Goal: Task Accomplishment & Management: Use online tool/utility

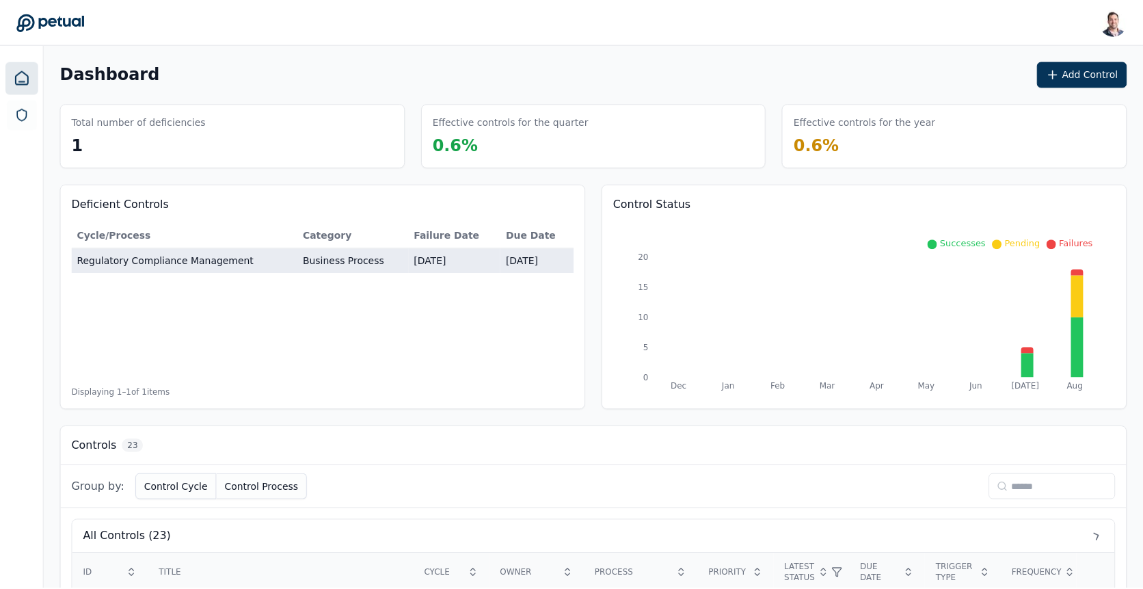
scroll to position [12, 0]
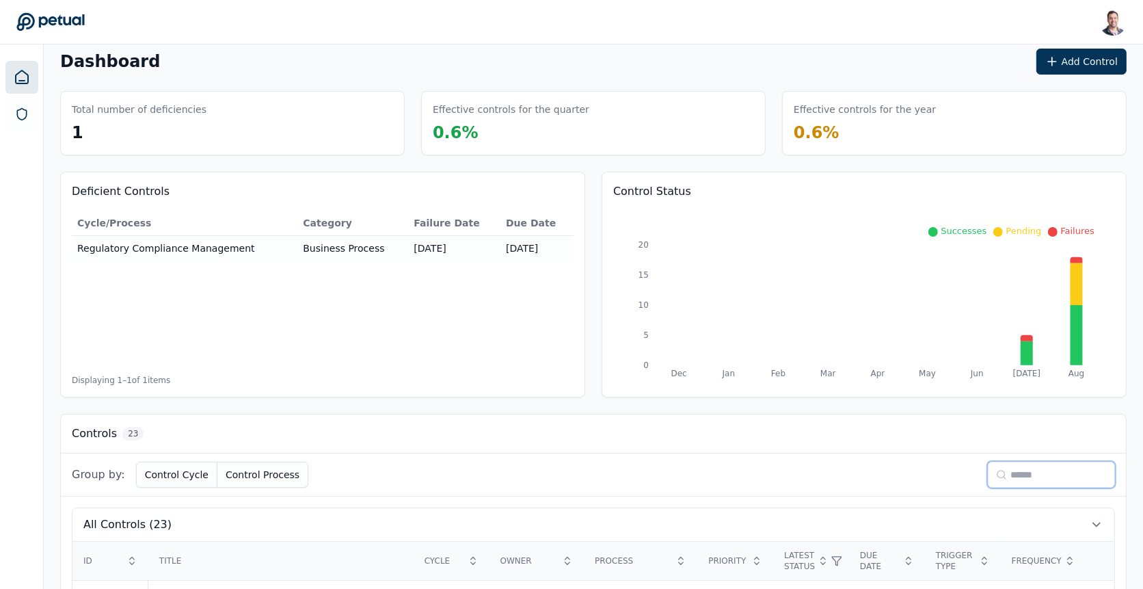
click at [1028, 461] on input at bounding box center [1051, 474] width 127 height 26
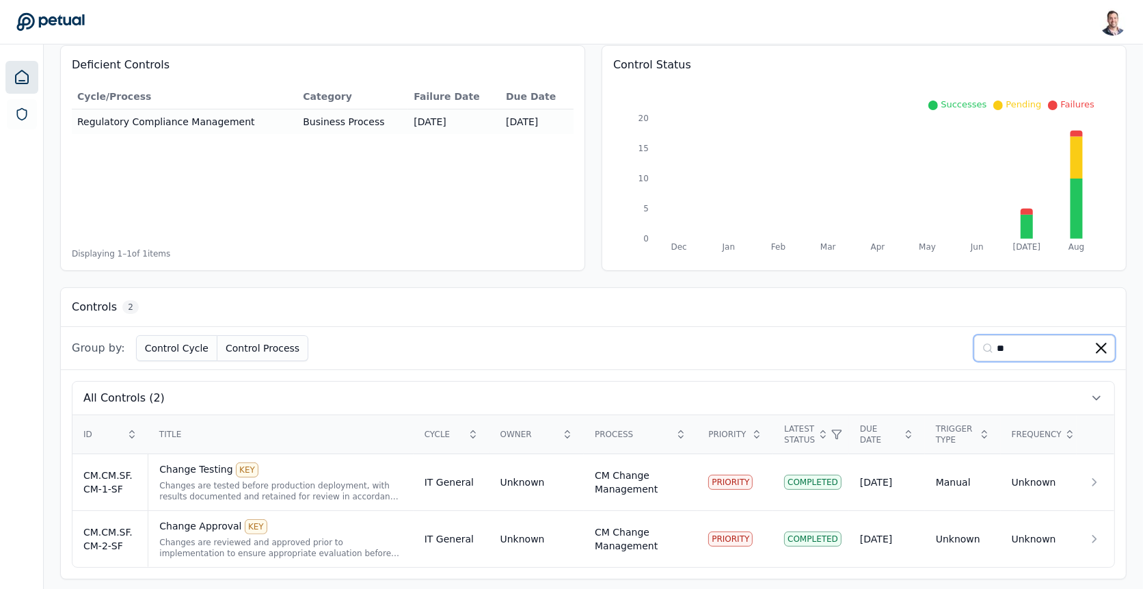
scroll to position [0, 0]
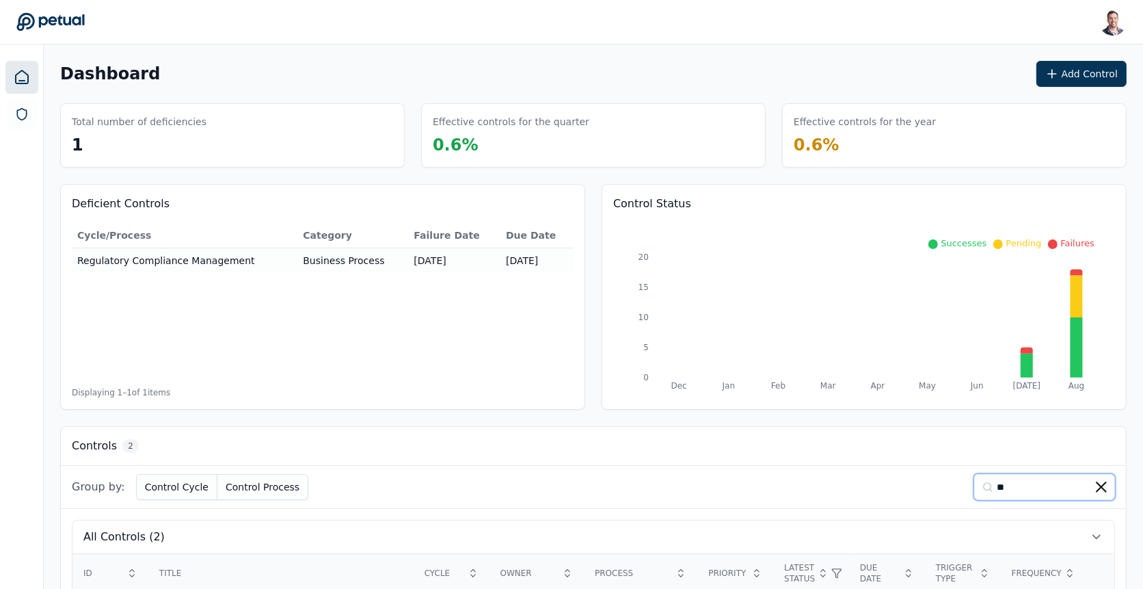
type input "*"
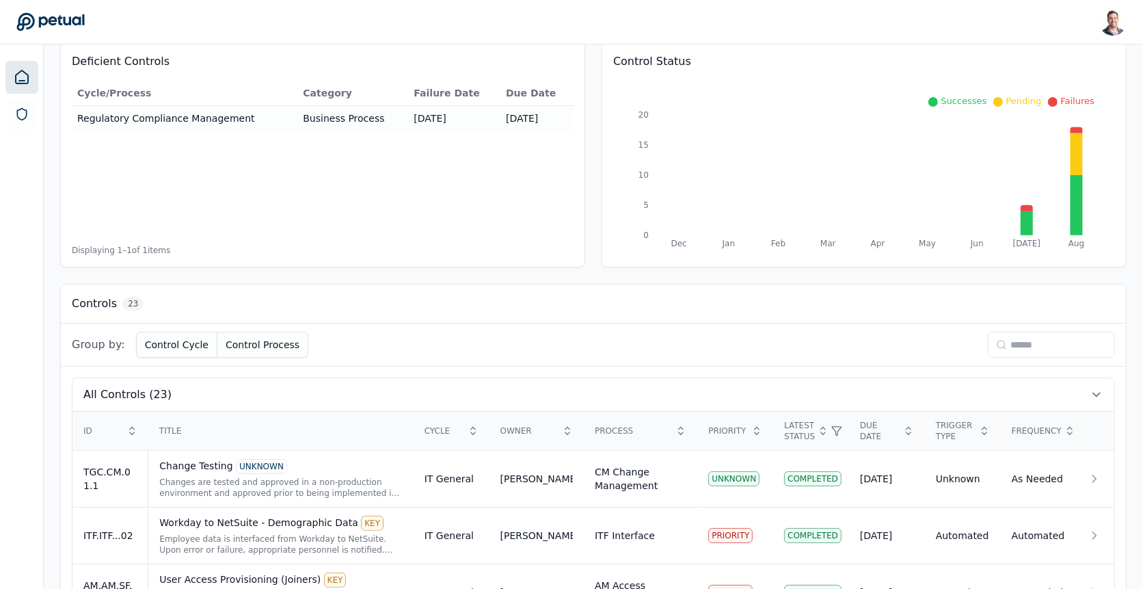
scroll to position [144, 0]
click at [1017, 339] on input at bounding box center [1051, 343] width 127 height 26
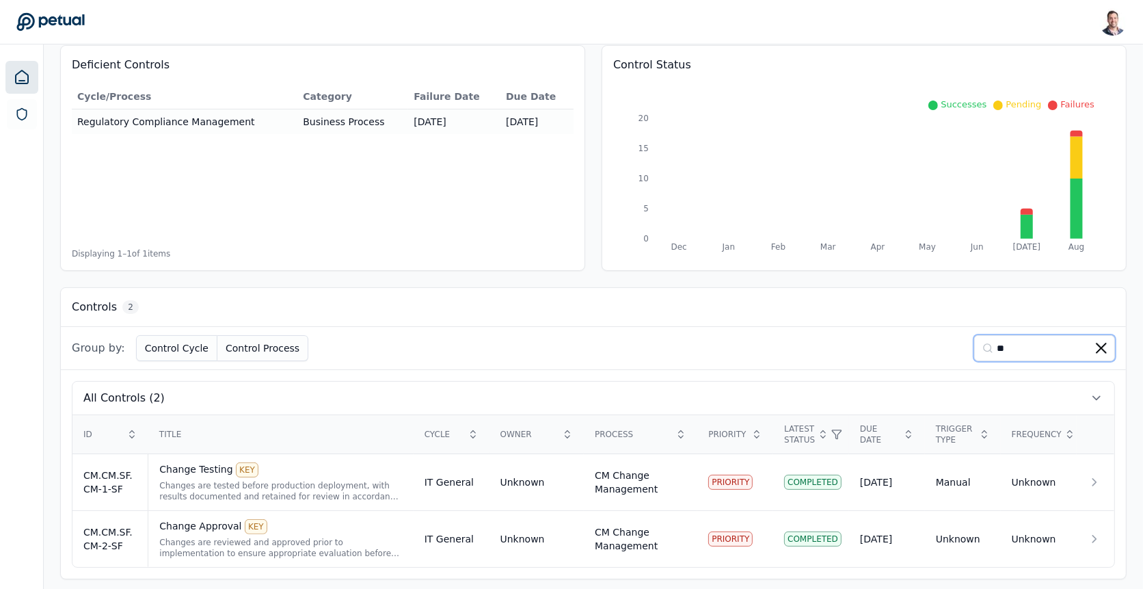
type input "*"
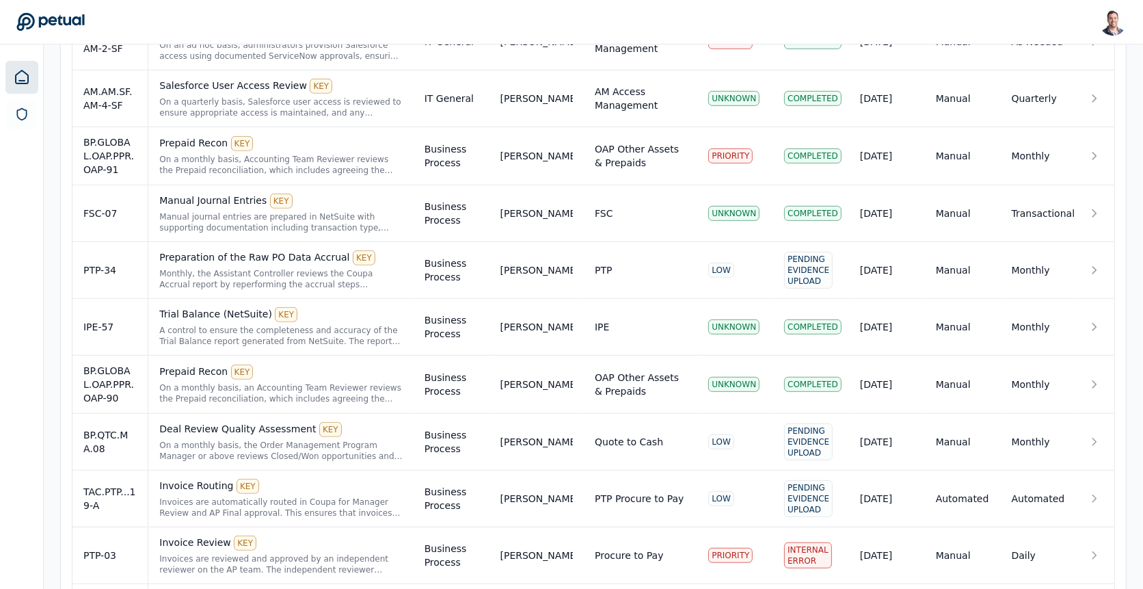
scroll to position [55, 0]
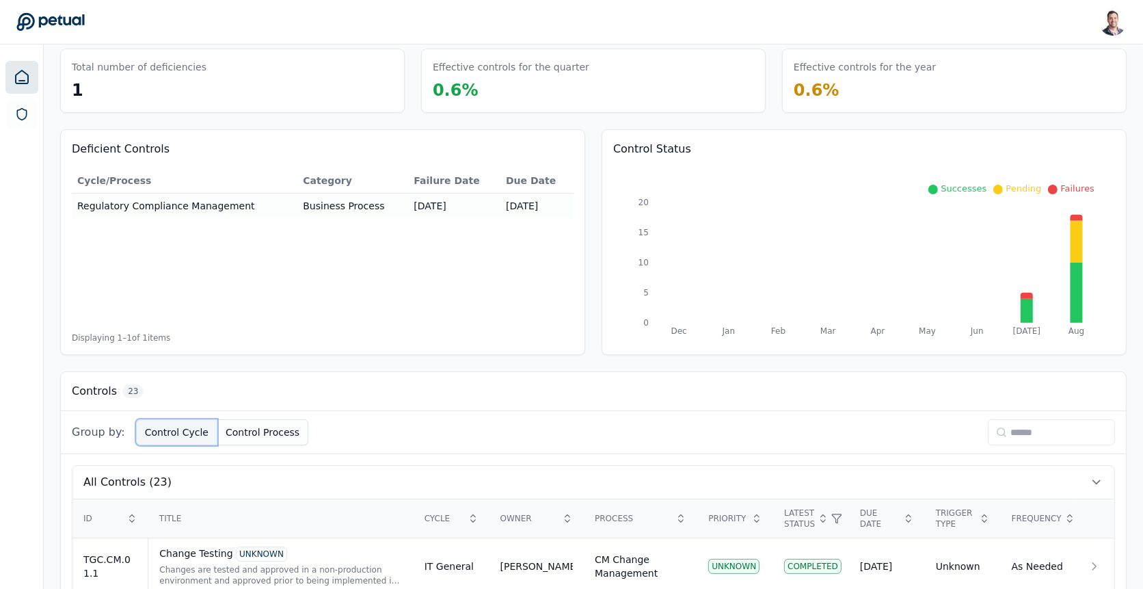
click at [176, 431] on button "Control Cycle" at bounding box center [176, 432] width 81 height 26
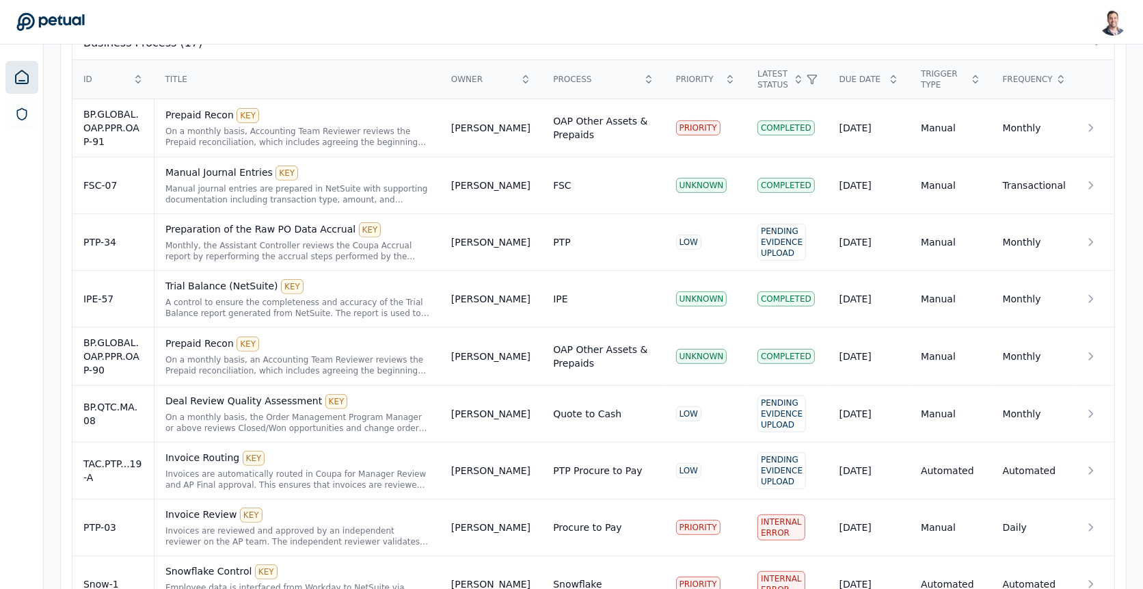
scroll to position [0, 0]
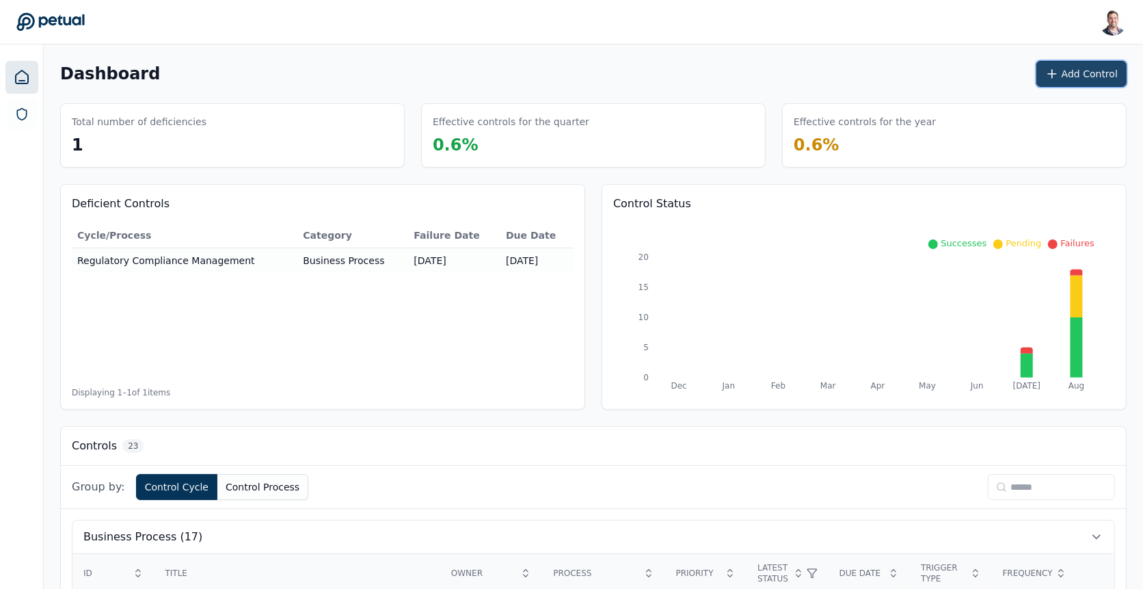
click at [1082, 75] on button "Add Control" at bounding box center [1081, 74] width 90 height 26
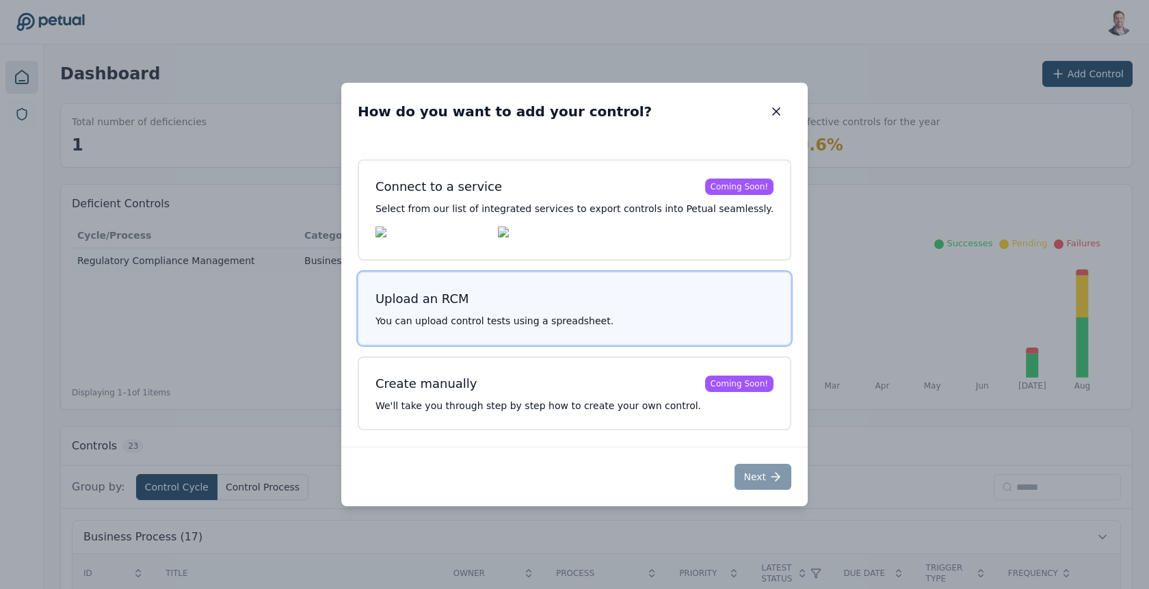
click at [591, 306] on h3 "Upload an RCM" at bounding box center [574, 298] width 398 height 19
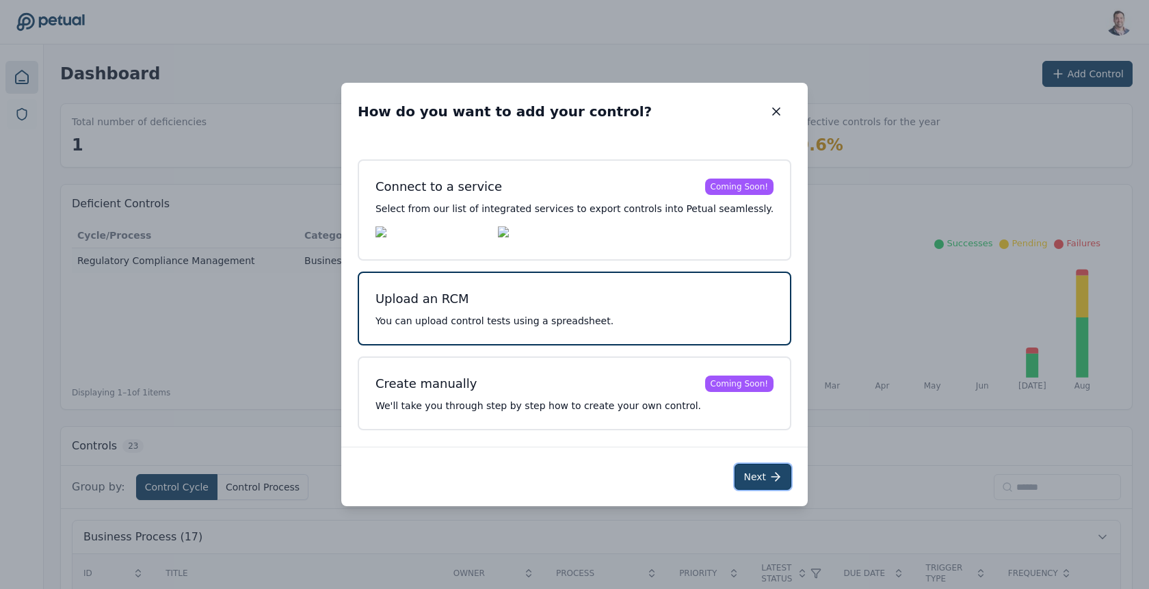
click at [750, 481] on button "Next" at bounding box center [762, 477] width 57 height 26
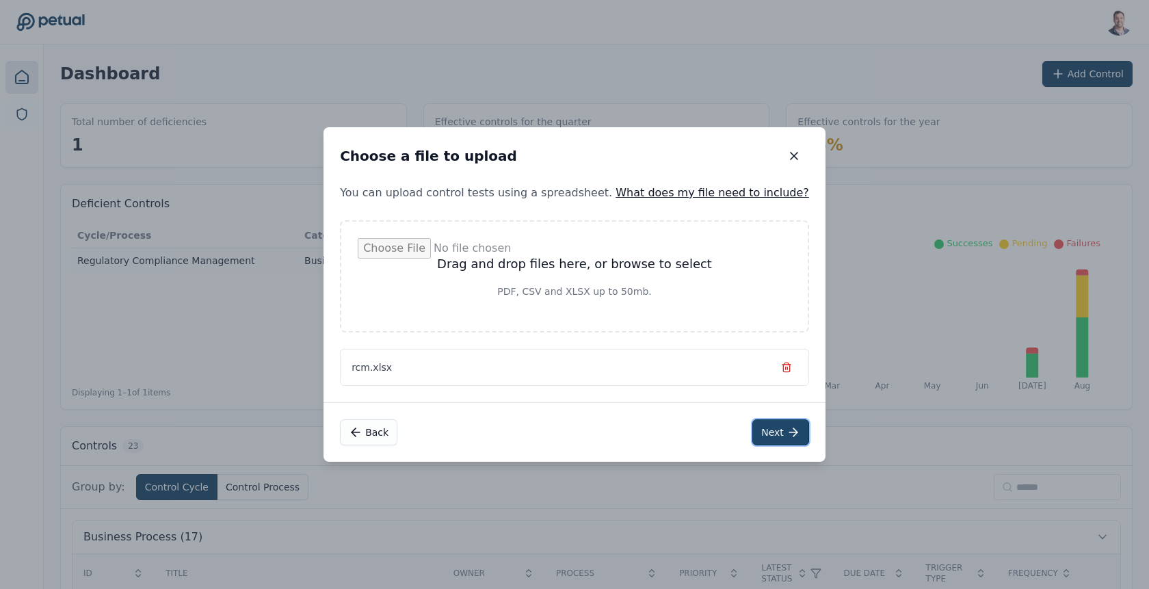
click at [753, 430] on button "Next" at bounding box center [780, 432] width 57 height 26
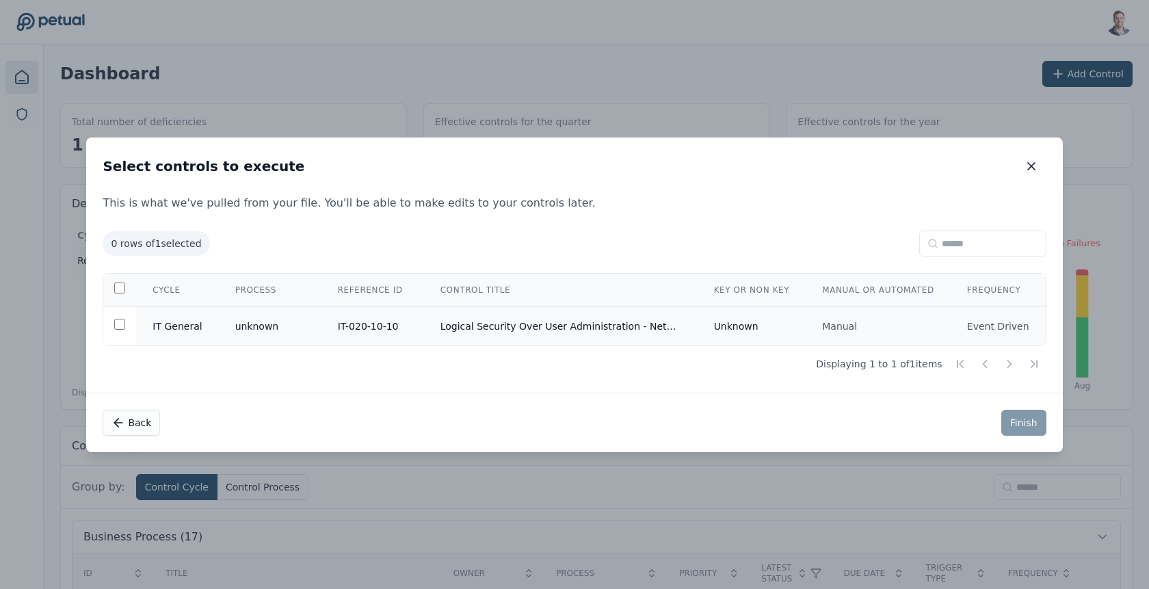
click at [572, 323] on td "Logical Security Over User Administration - NetSuite" at bounding box center [560, 325] width 273 height 39
click at [1011, 422] on button "Finish" at bounding box center [1023, 423] width 45 height 26
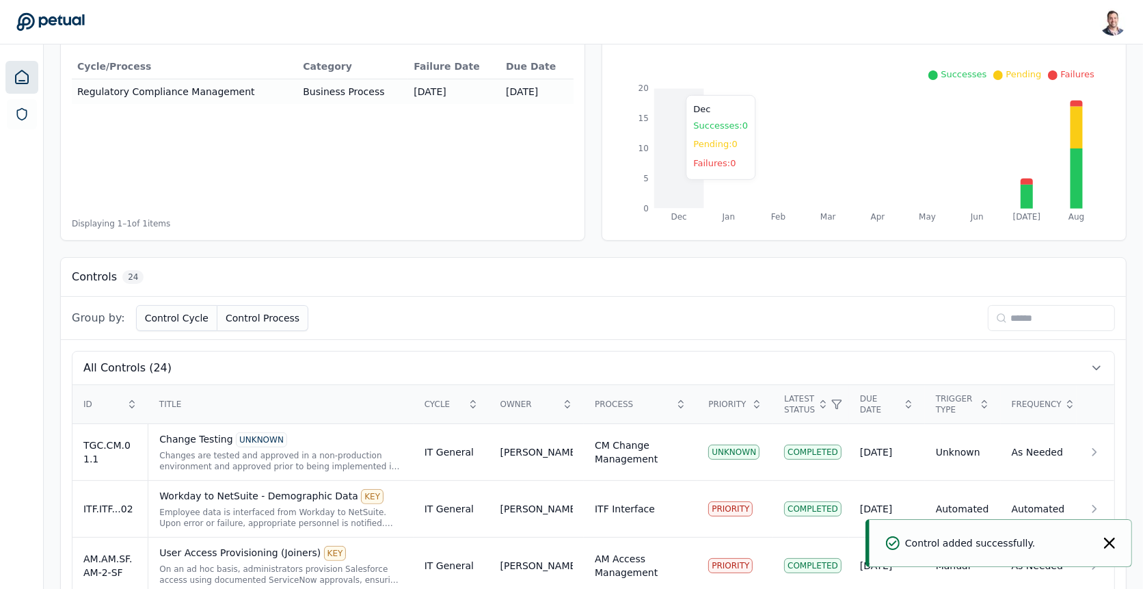
scroll to position [171, 0]
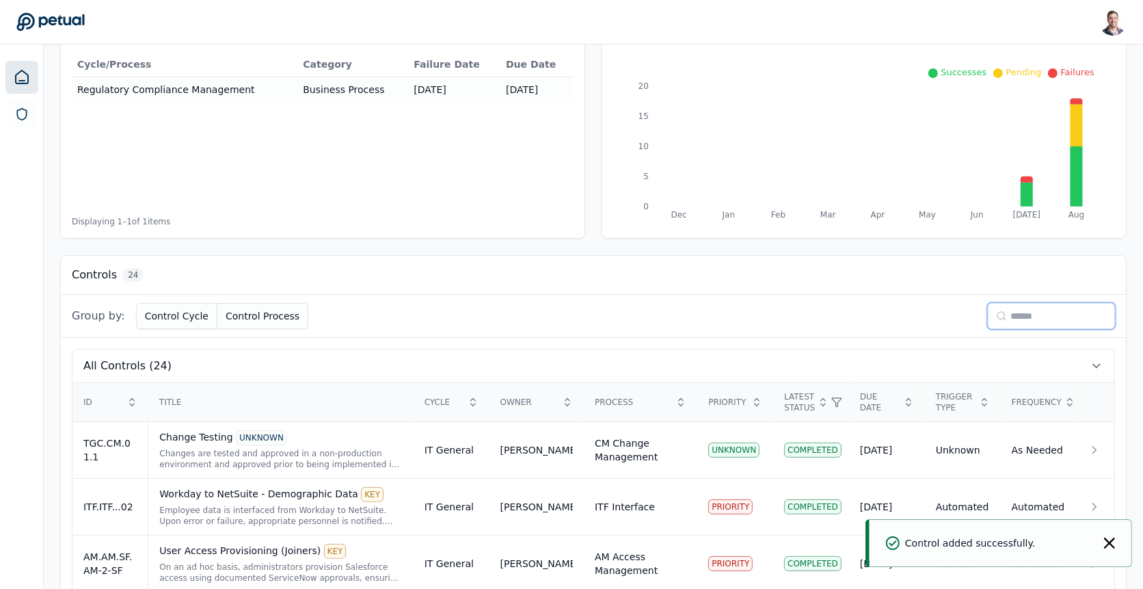
click at [1030, 312] on input at bounding box center [1051, 316] width 127 height 26
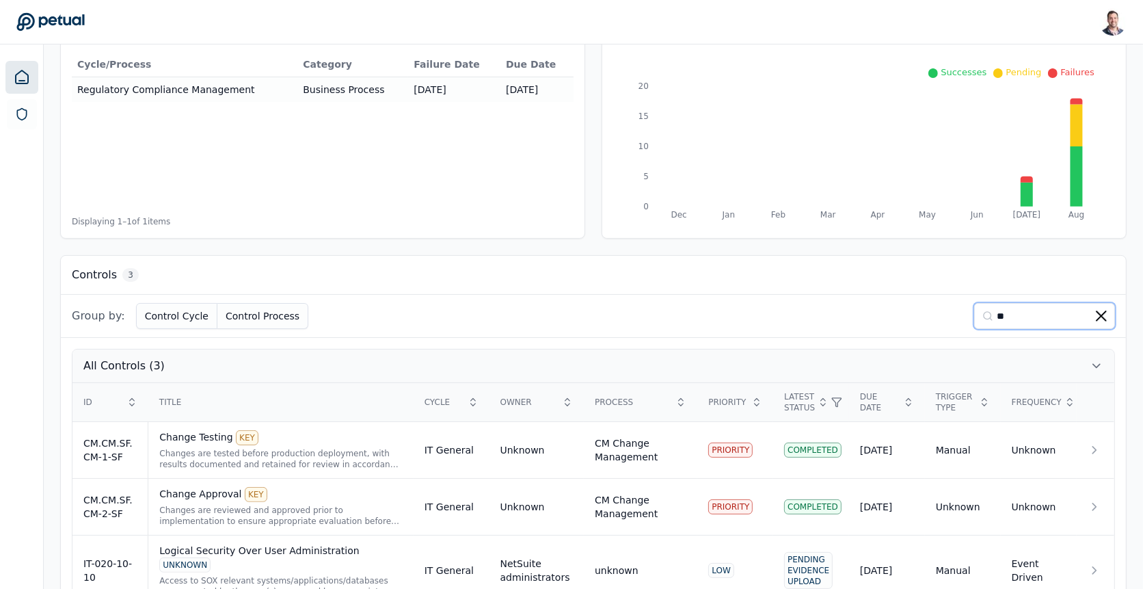
scroll to position [195, 0]
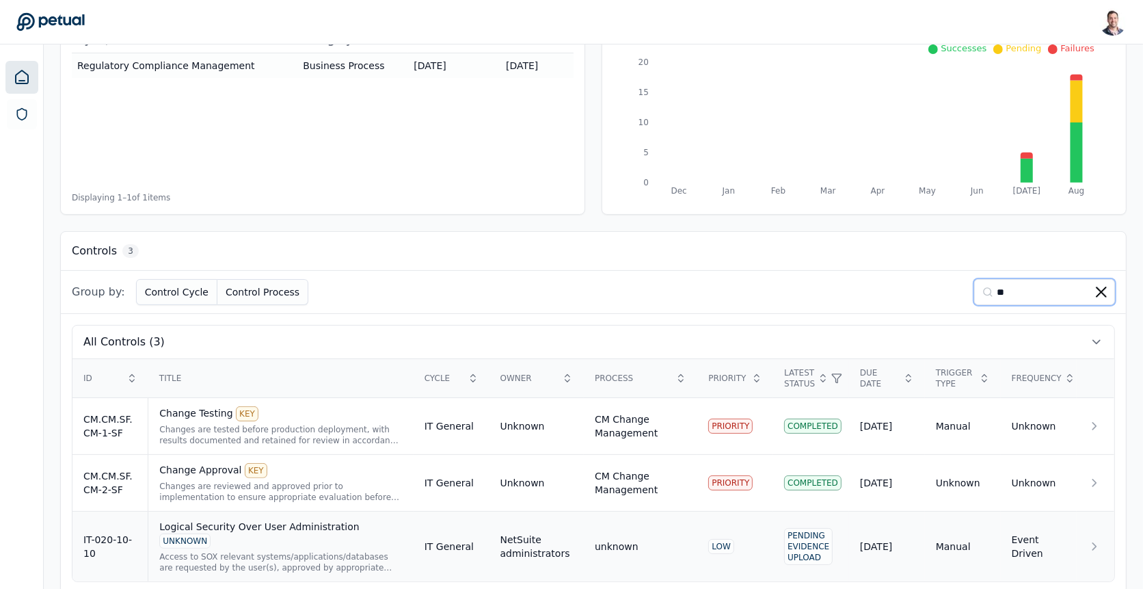
type input "**"
click at [240, 528] on div "Logical Security Over User Administration UNKNOWN Access to SOX relevant system…" at bounding box center [280, 546] width 243 height 53
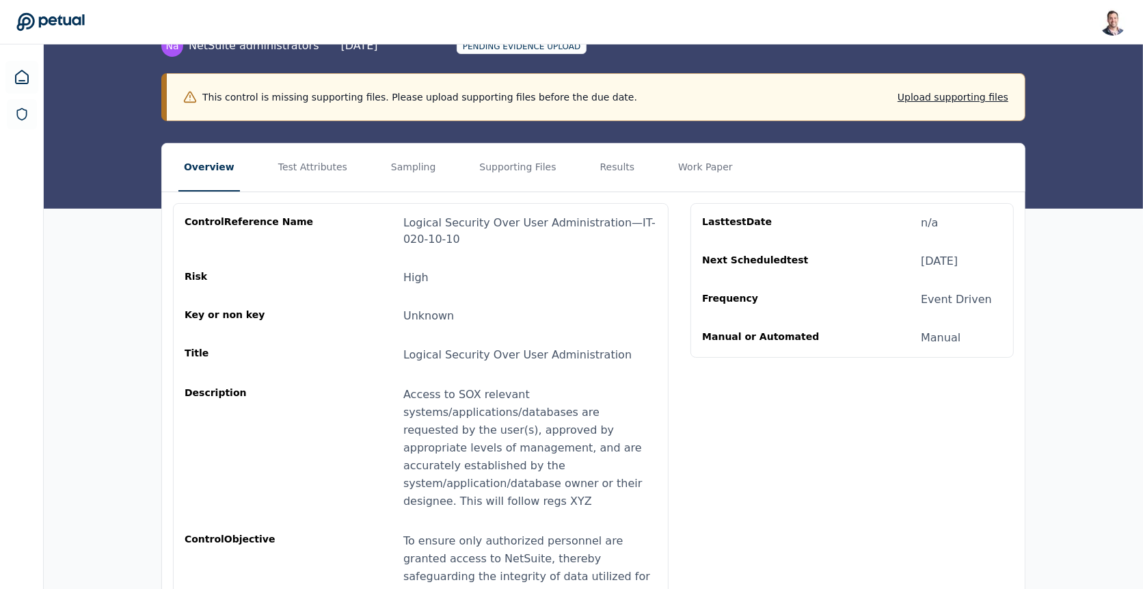
scroll to position [105, 0]
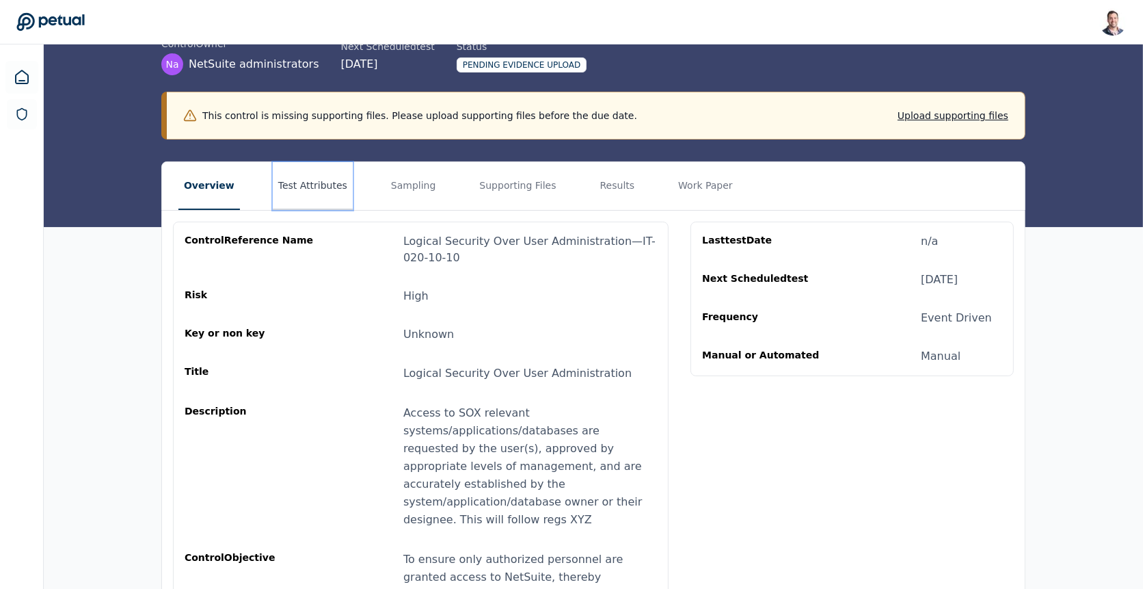
click at [314, 193] on button "Test Attributes" at bounding box center [313, 186] width 80 height 48
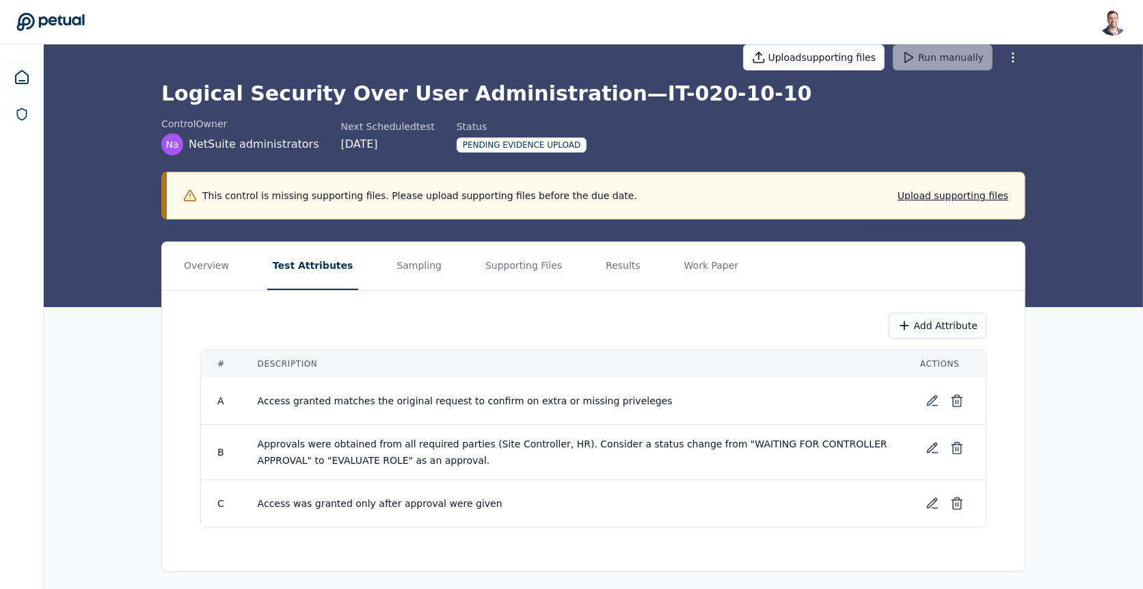
click at [507, 316] on div "Add Attribute" at bounding box center [593, 325] width 786 height 26
click at [925, 328] on button "Add Attribute" at bounding box center [938, 325] width 98 height 26
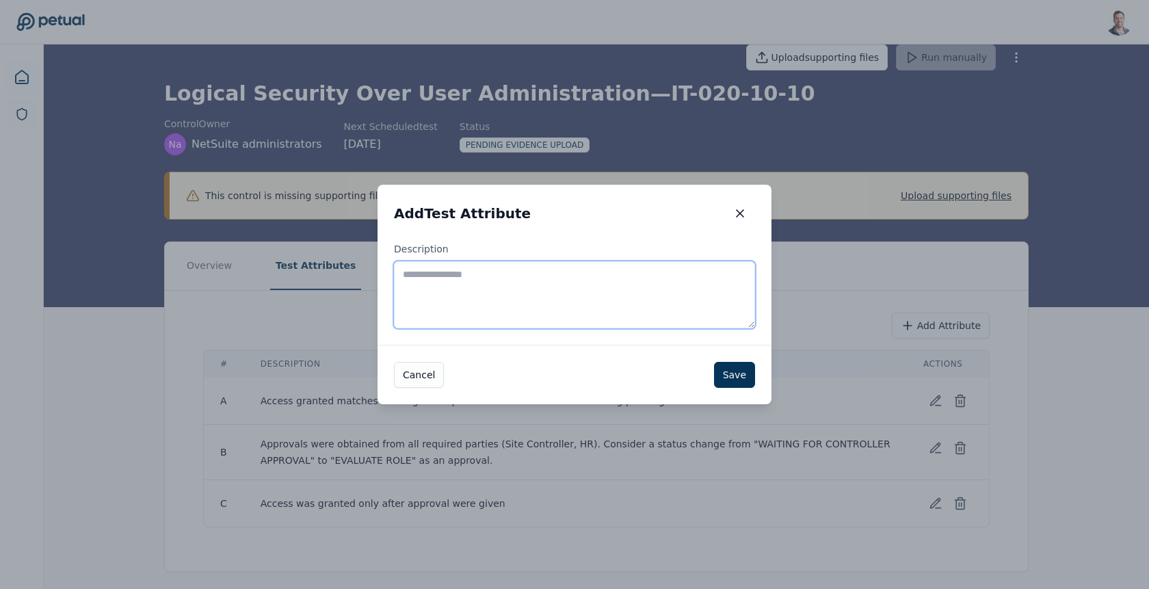
click at [580, 293] on textarea "Description" at bounding box center [574, 294] width 361 height 67
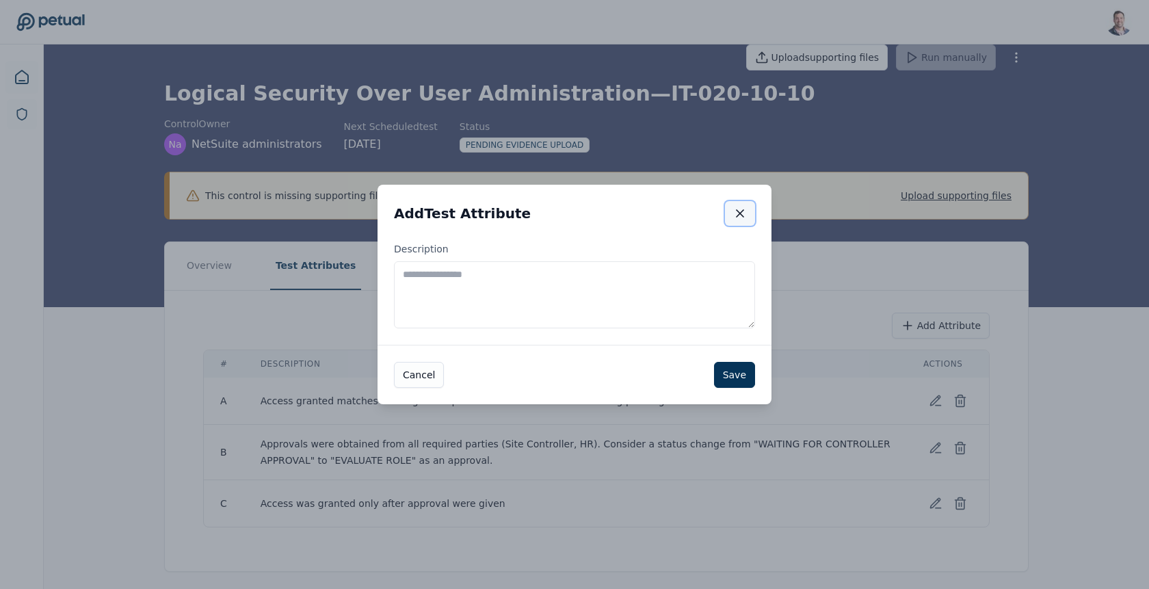
click at [745, 213] on icon "button" at bounding box center [740, 213] width 14 height 14
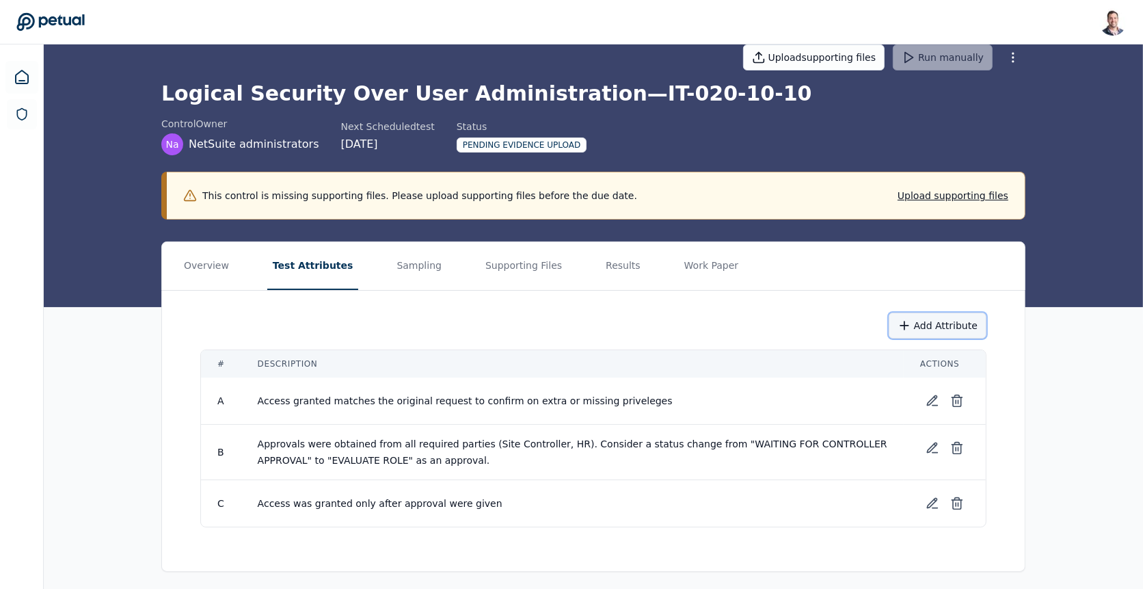
click at [962, 325] on button "Add Attribute" at bounding box center [938, 325] width 98 height 26
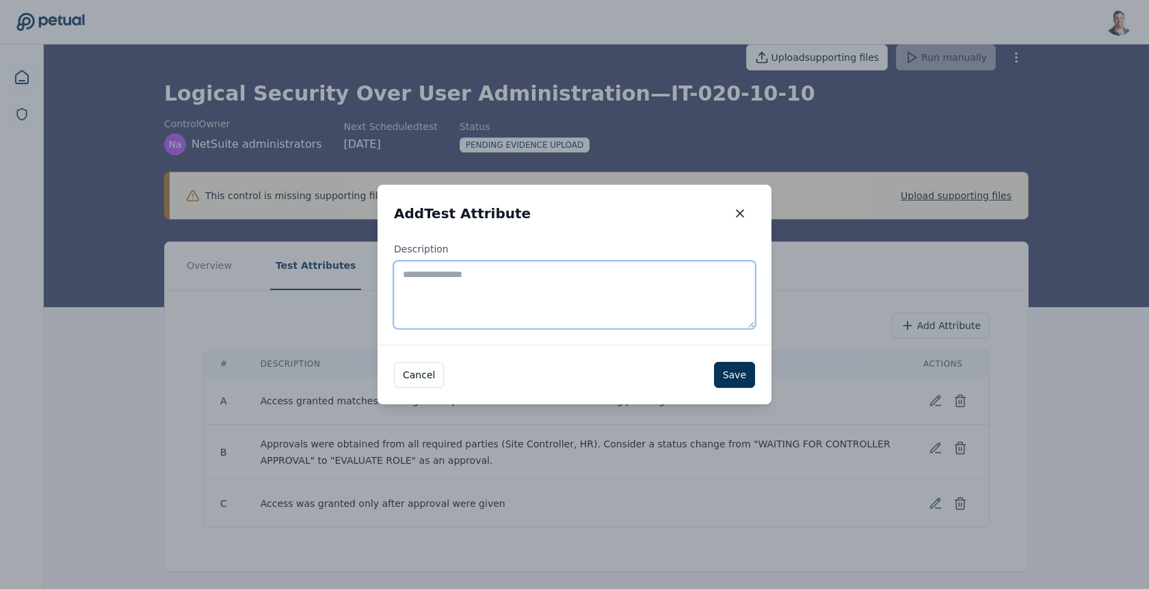
click at [619, 297] on textarea "Description" at bounding box center [574, 294] width 361 height 67
type textarea "**********"
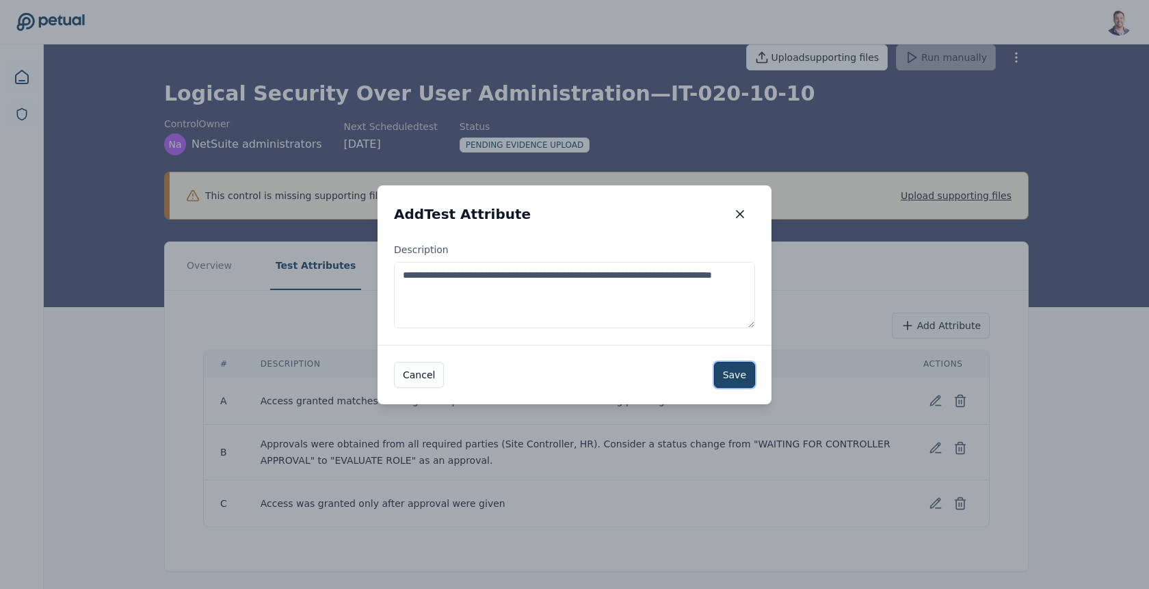
click at [736, 382] on button "Save" at bounding box center [734, 375] width 41 height 26
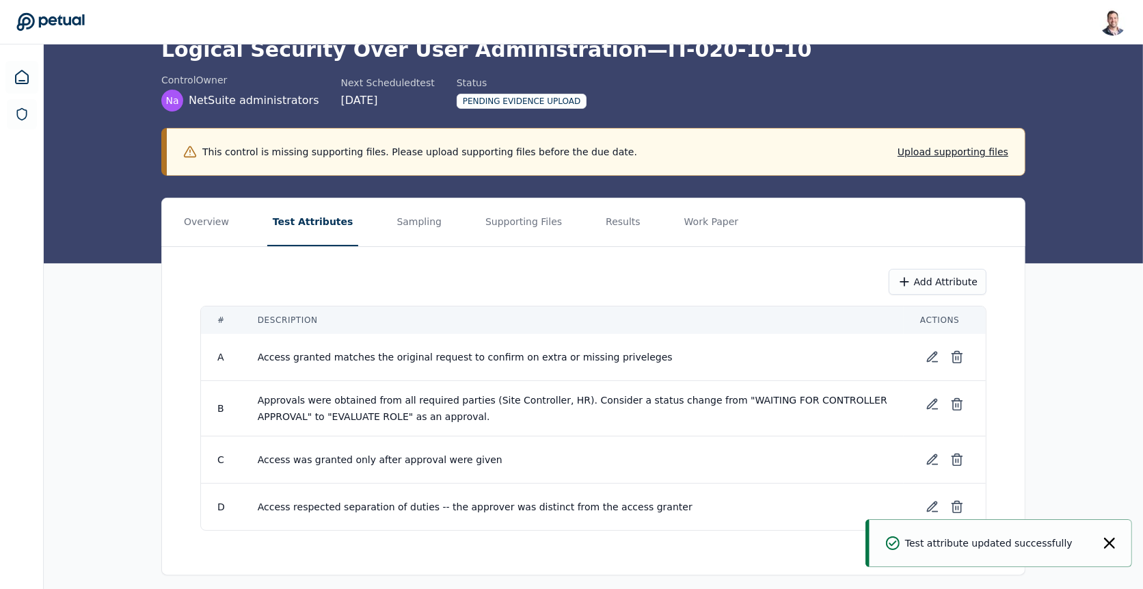
scroll to position [72, 0]
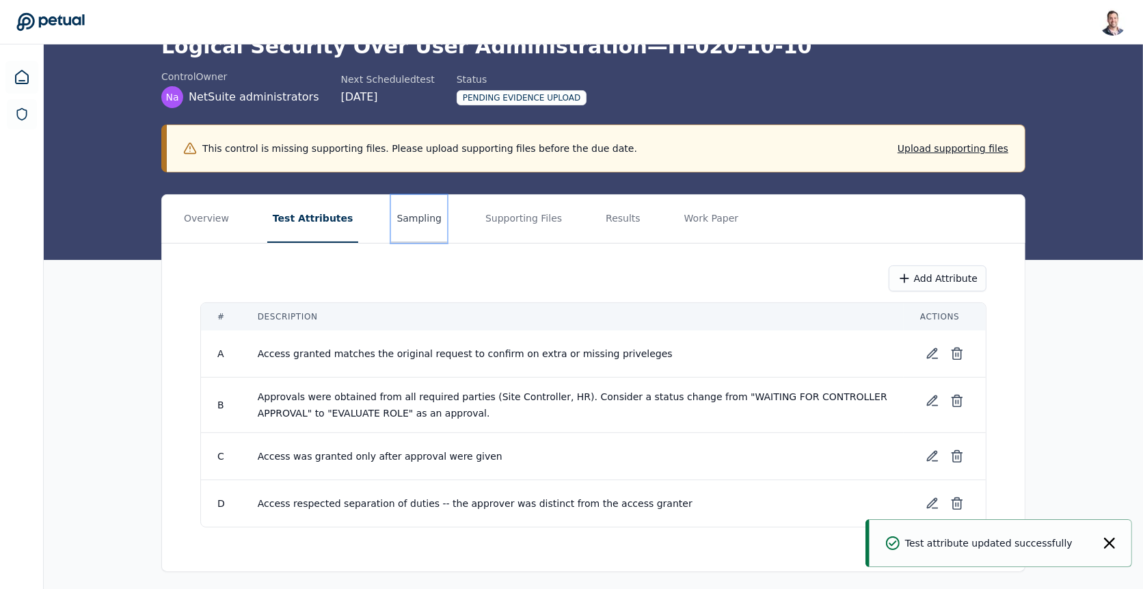
click at [400, 215] on button "Sampling" at bounding box center [419, 219] width 56 height 48
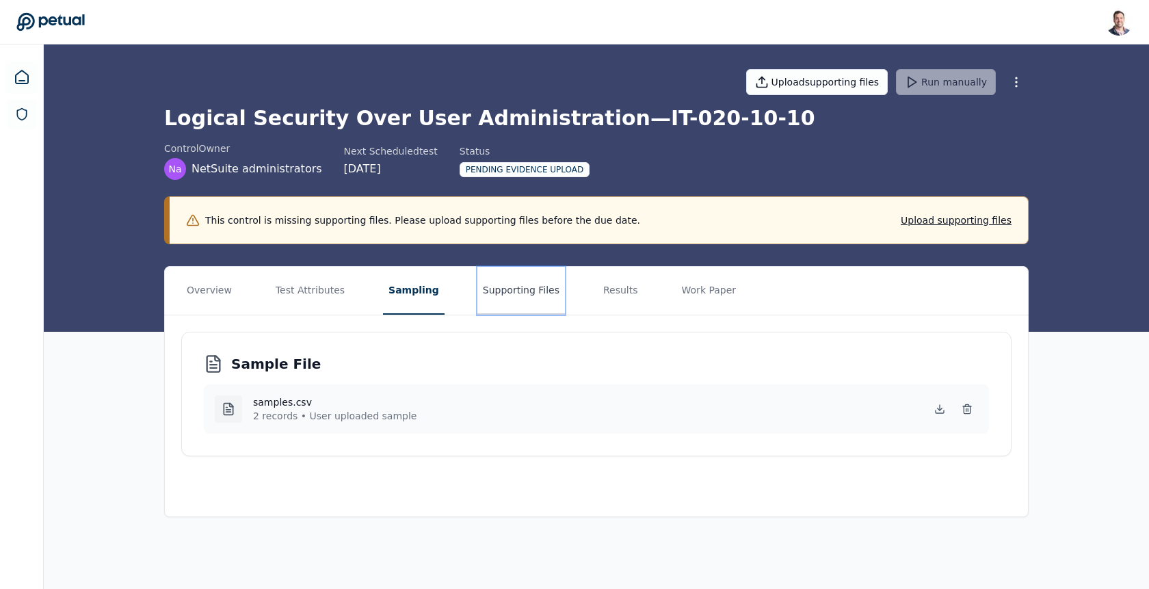
click at [511, 297] on button "Supporting Files" at bounding box center [521, 291] width 88 height 48
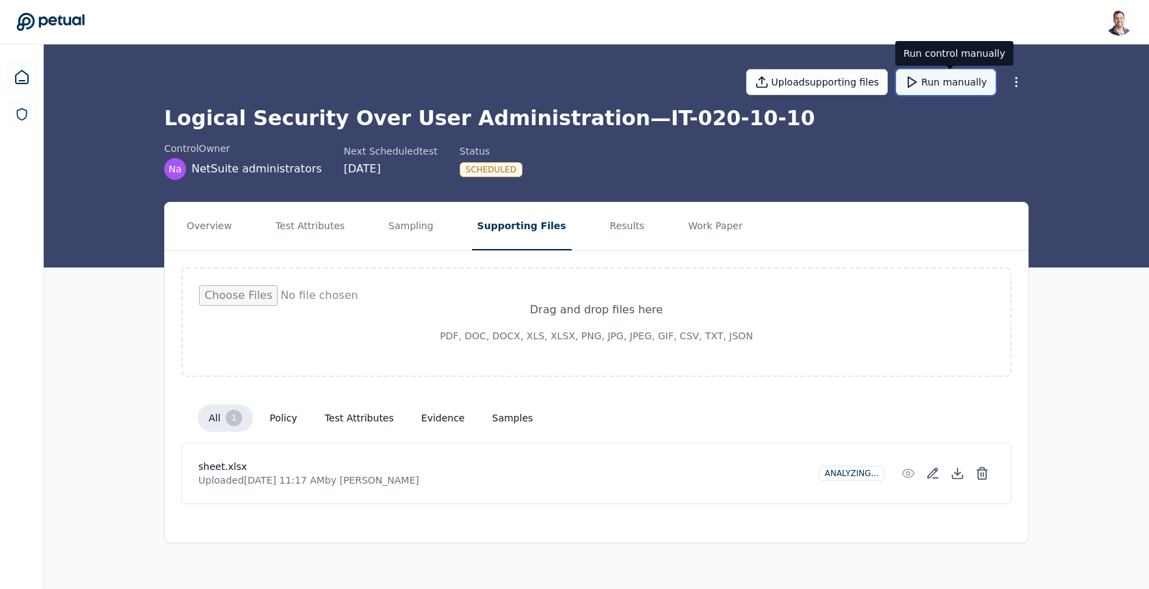
click at [945, 85] on button "Run manually" at bounding box center [946, 82] width 100 height 26
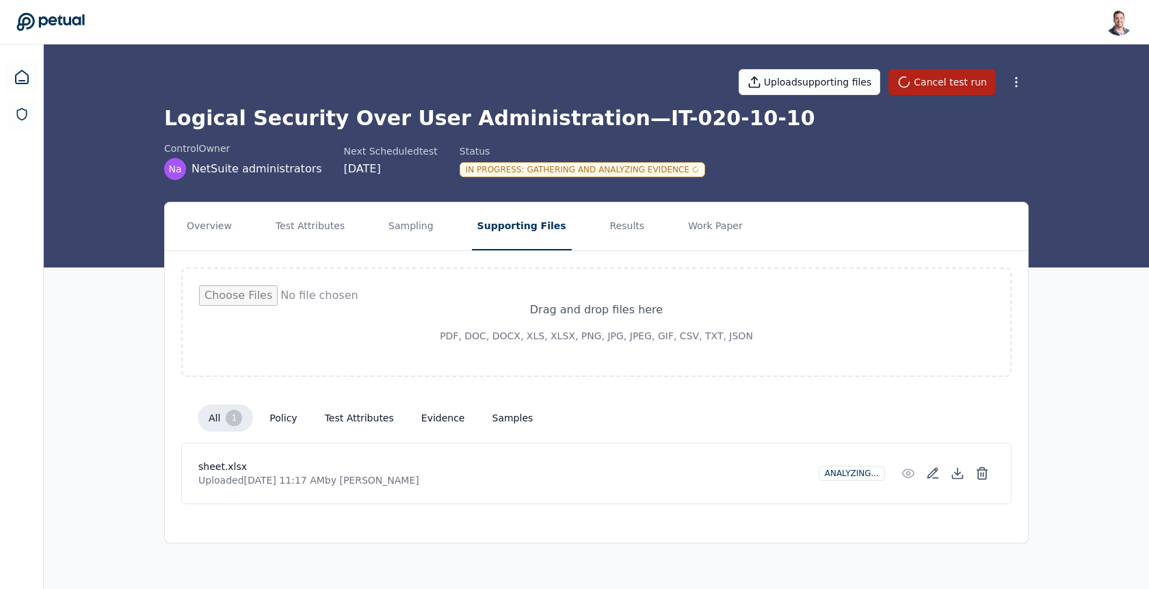
click at [505, 119] on h1 "Logical Security Over User Administration — IT-020-10-10" at bounding box center [596, 118] width 864 height 25
click at [929, 476] on icon at bounding box center [933, 473] width 14 height 14
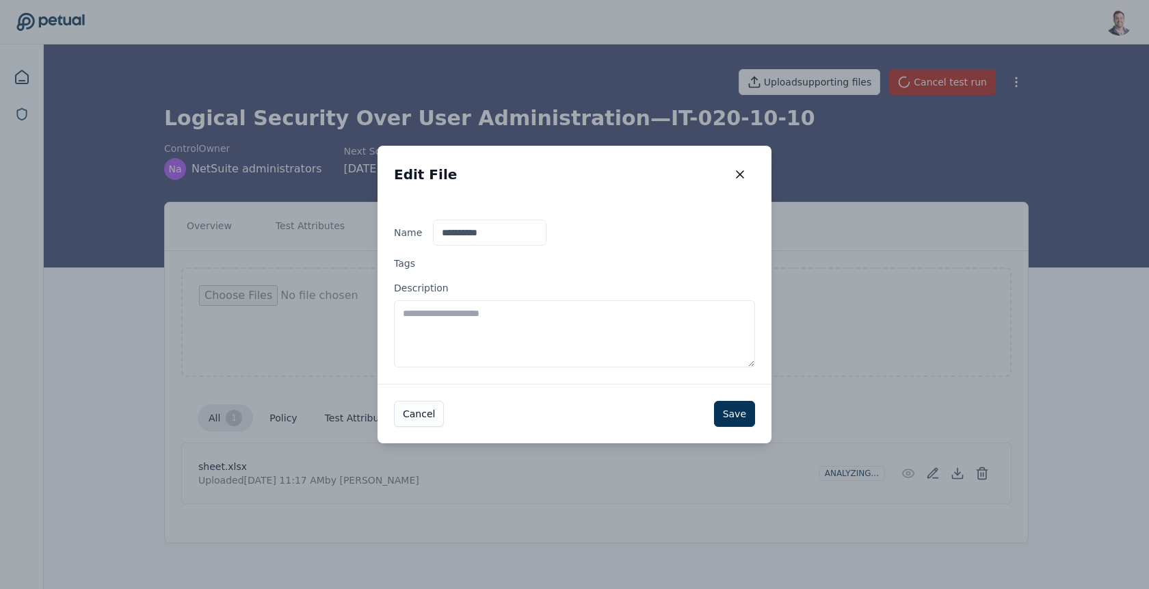
click at [742, 187] on div "Edit File Edit File" at bounding box center [574, 174] width 394 height 57
click at [744, 180] on icon "button" at bounding box center [740, 175] width 14 height 14
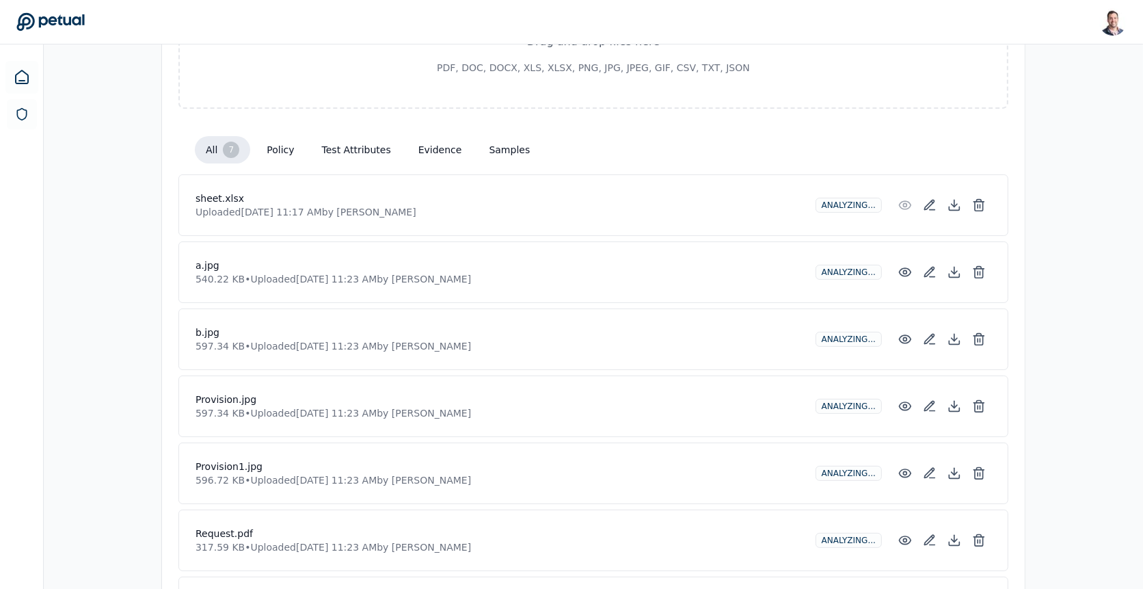
scroll to position [278, 0]
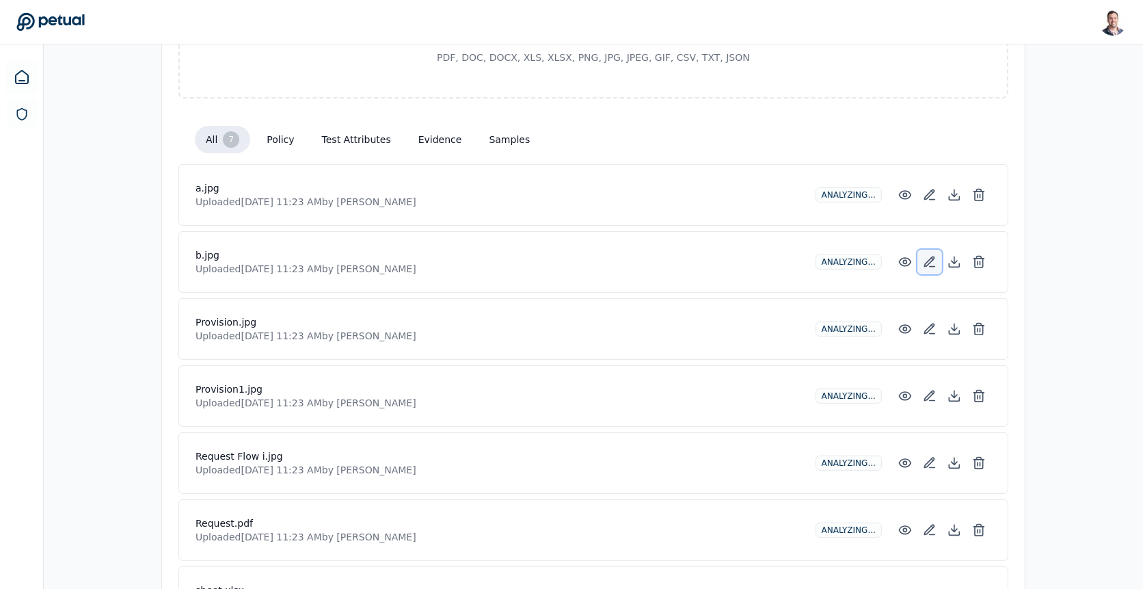
click at [934, 258] on icon at bounding box center [930, 262] width 14 height 14
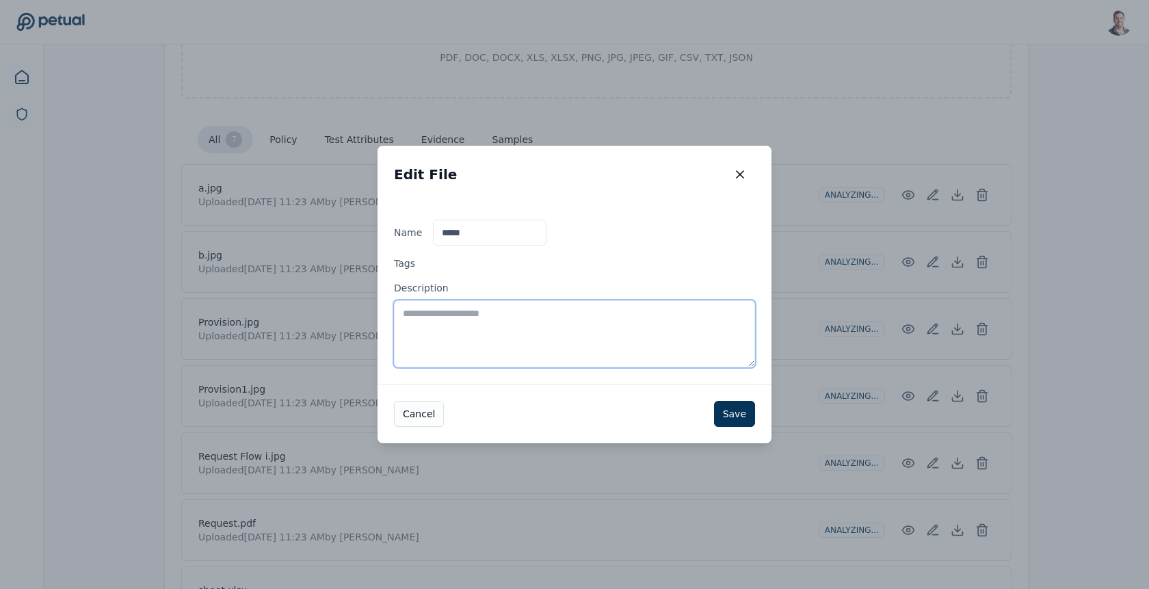
click at [689, 325] on textarea "Description" at bounding box center [574, 333] width 361 height 67
type textarea "**********"
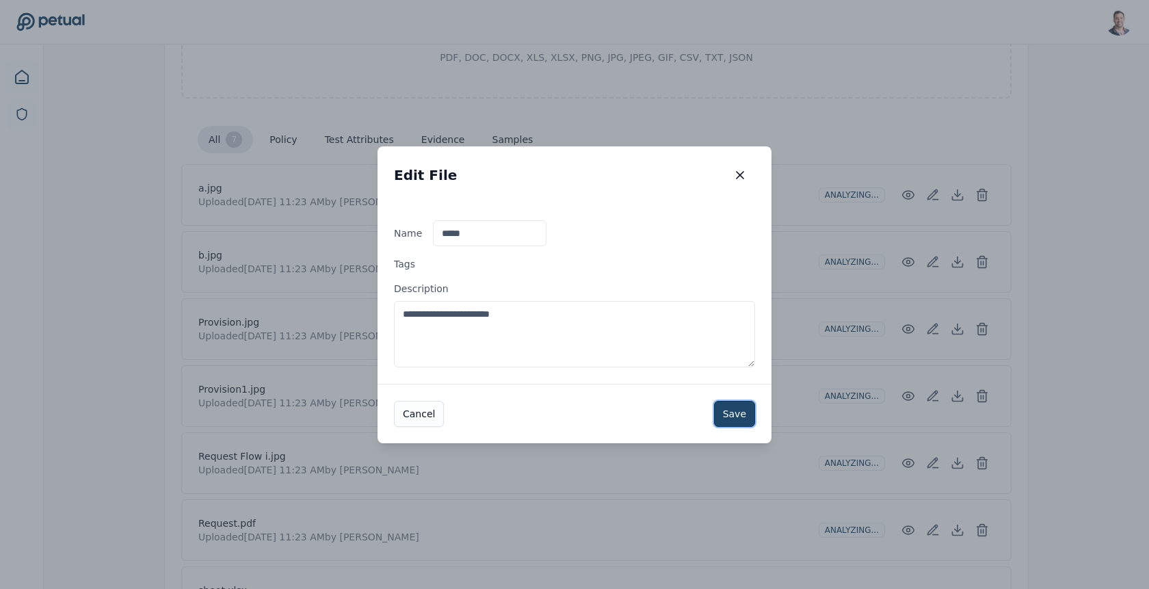
click at [730, 412] on button "Save" at bounding box center [734, 414] width 41 height 26
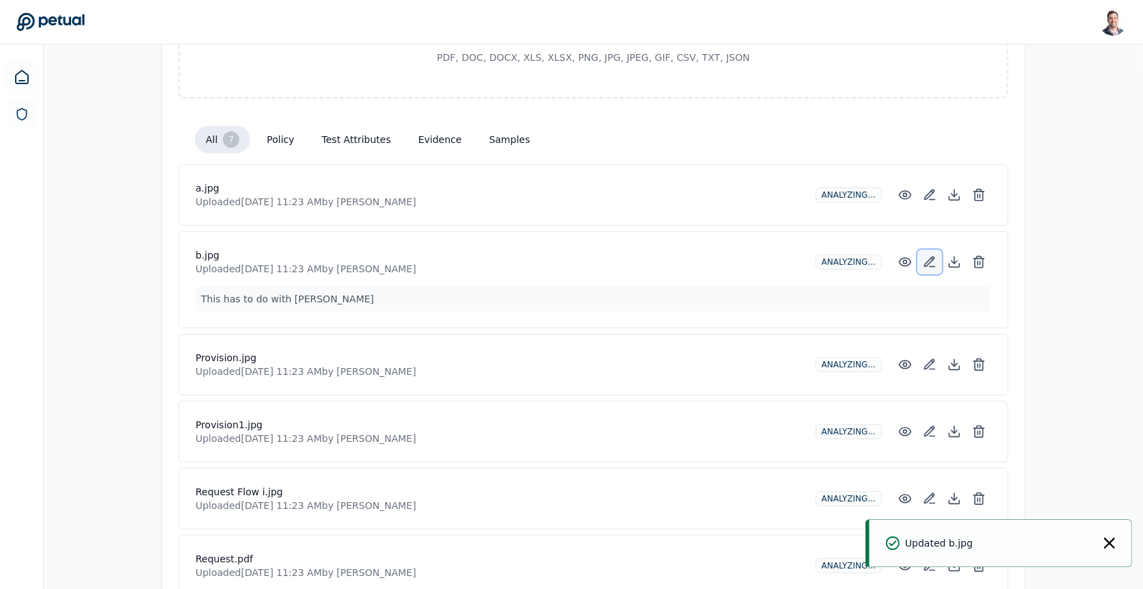
click at [922, 256] on button at bounding box center [930, 262] width 25 height 25
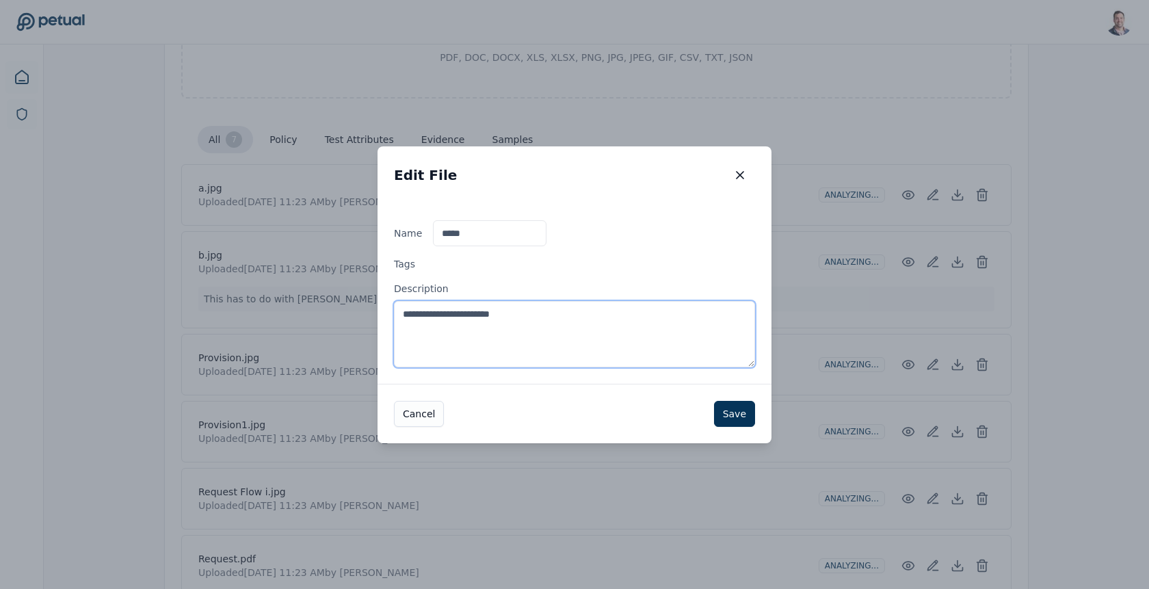
click at [564, 340] on textarea "**********" at bounding box center [574, 334] width 361 height 66
type textarea "**********"
click at [734, 408] on button "Save" at bounding box center [734, 414] width 41 height 26
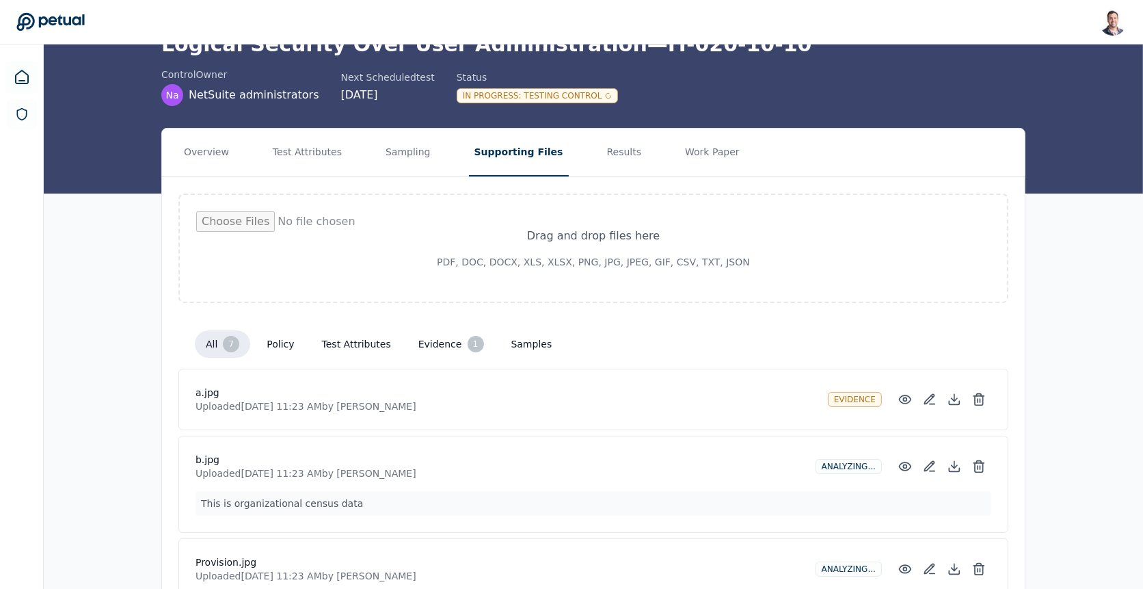
scroll to position [0, 0]
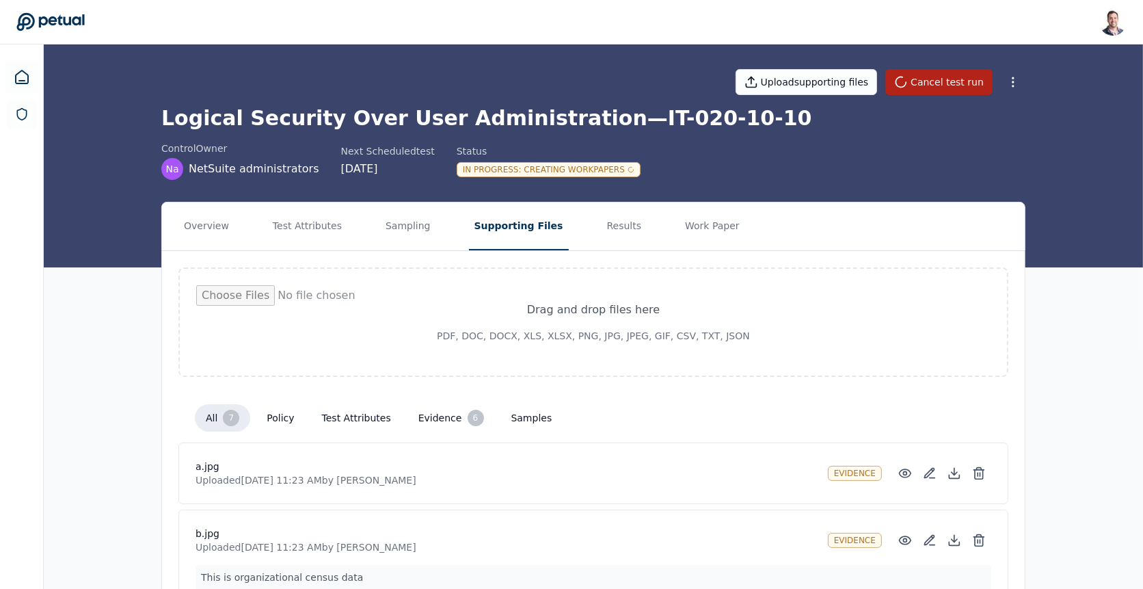
click at [573, 176] on div "In Progress : Creating Workpapers" at bounding box center [549, 169] width 184 height 15
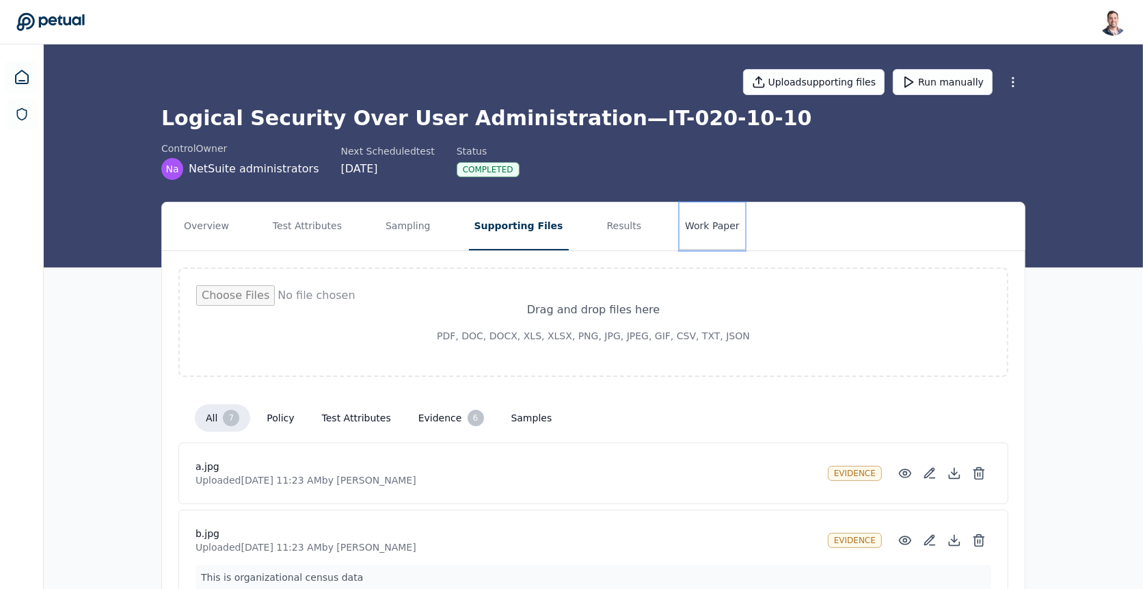
click at [700, 228] on button "Work Paper" at bounding box center [713, 226] width 66 height 48
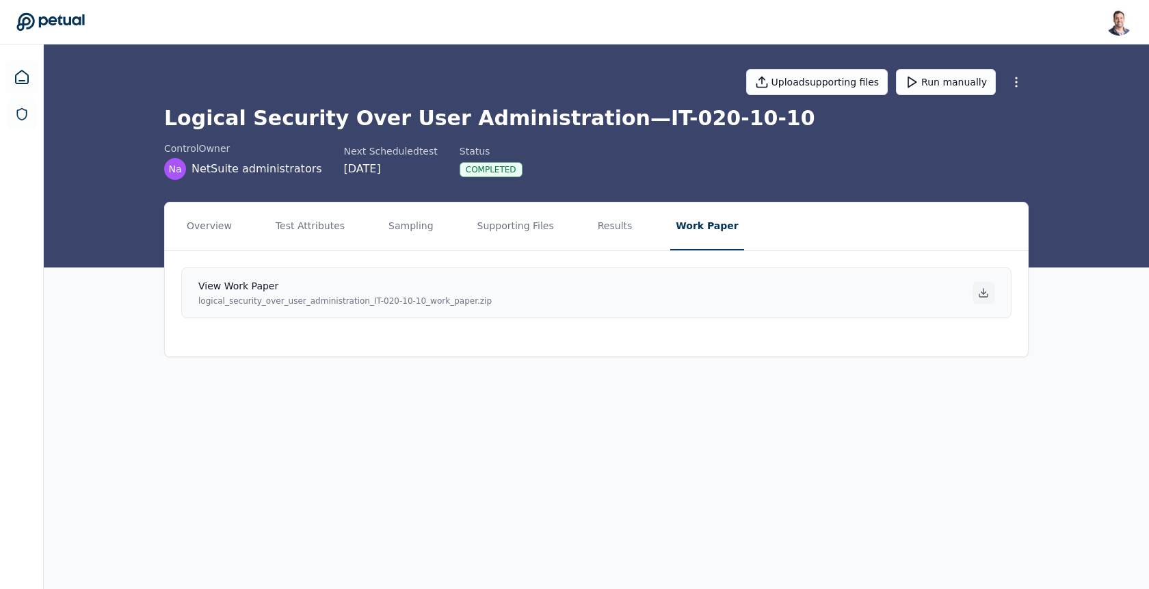
click at [981, 289] on icon at bounding box center [983, 292] width 11 height 11
click at [592, 236] on button "Results" at bounding box center [615, 226] width 46 height 48
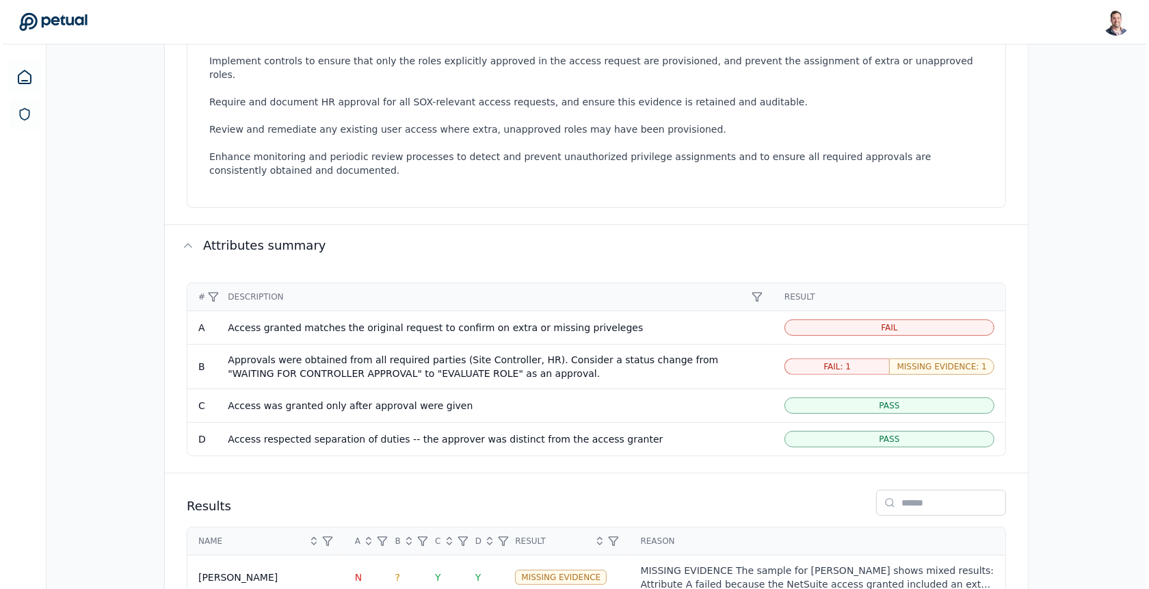
scroll to position [619, 0]
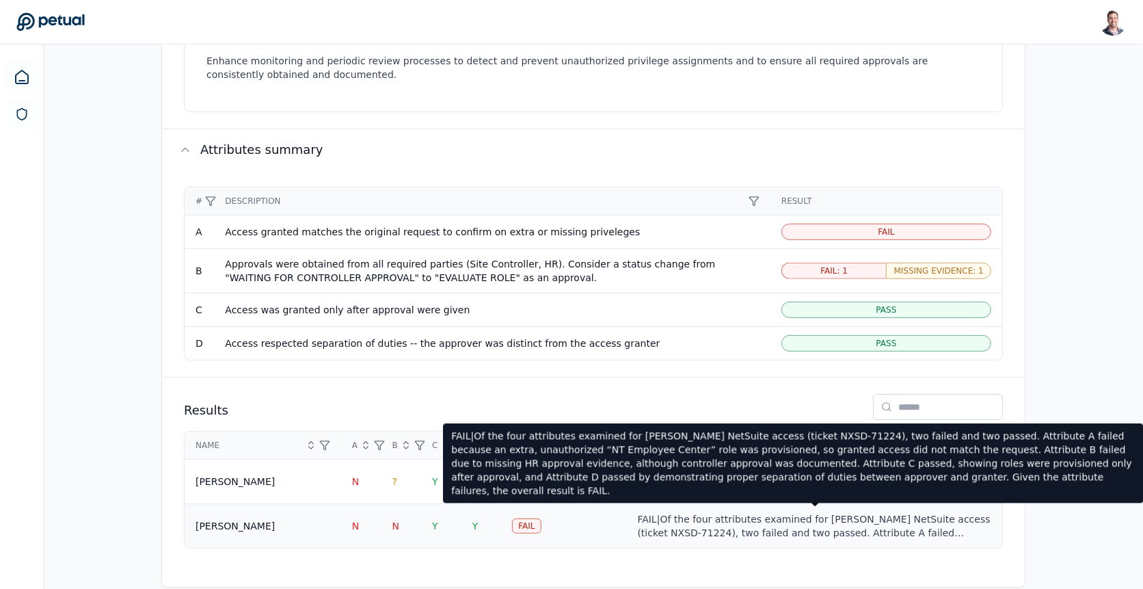
click at [698, 512] on div "FAIL|Of the four attributes examined for Ricky Dunbar’s NetSuite access (ticket…" at bounding box center [814, 525] width 353 height 27
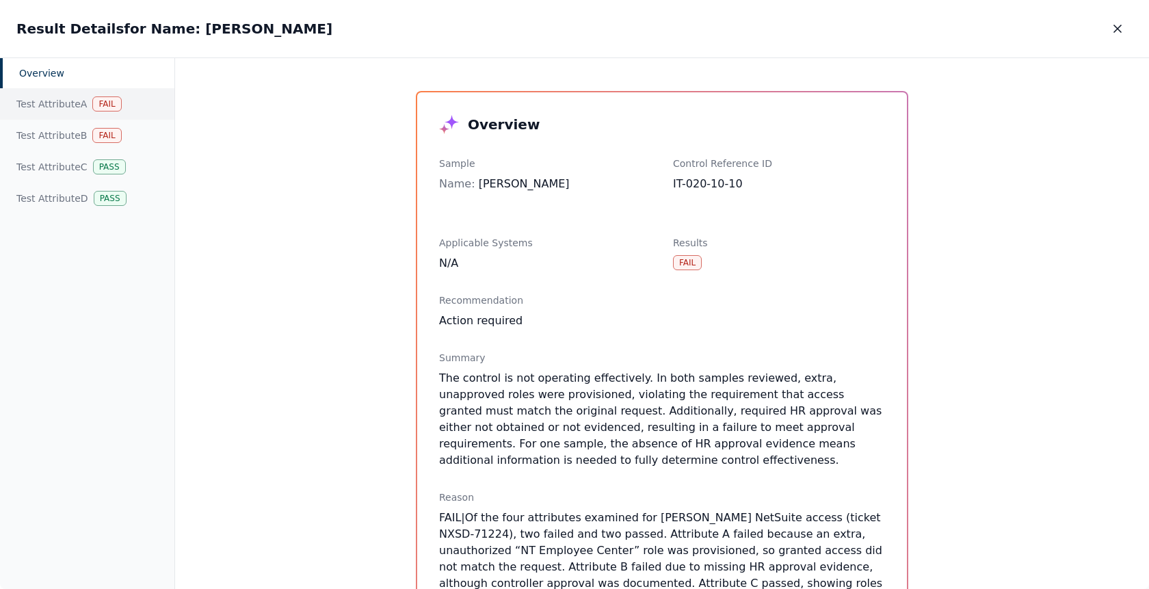
click at [81, 103] on div "Test Attribute A Fail" at bounding box center [87, 103] width 174 height 31
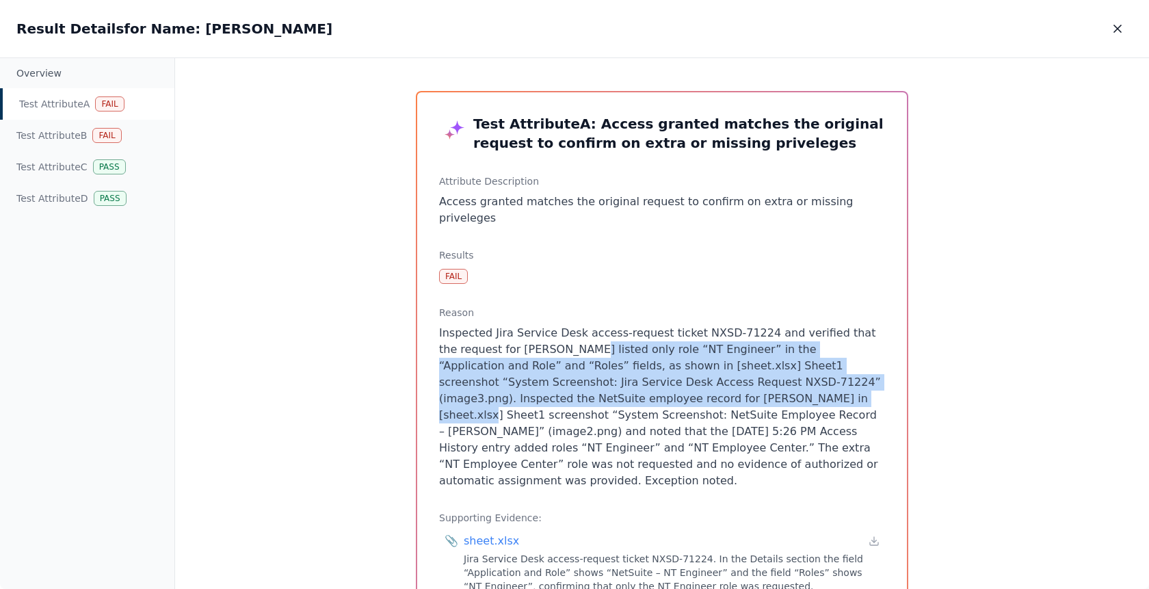
drag, startPoint x: 558, startPoint y: 332, endPoint x: 679, endPoint y: 377, distance: 129.2
click at [679, 377] on p "Inspected Jira Service Desk access-request ticket NXSD-71224 and verified that …" at bounding box center [662, 407] width 446 height 164
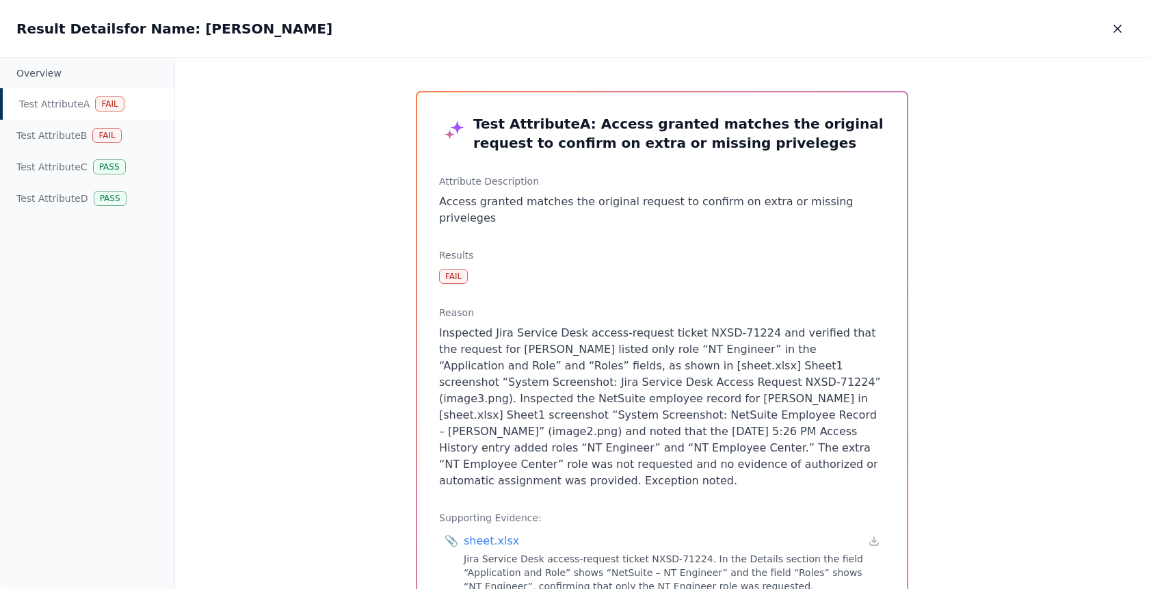
drag, startPoint x: 745, startPoint y: 452, endPoint x: 483, endPoint y: 412, distance: 264.9
click at [483, 412] on p "Inspected Jira Service Desk access-request ticket NXSD-71224 and verified that …" at bounding box center [662, 407] width 446 height 164
click at [461, 427] on p "Inspected Jira Service Desk access-request ticket NXSD-71224 and verified that …" at bounding box center [662, 407] width 446 height 164
drag, startPoint x: 461, startPoint y: 427, endPoint x: 568, endPoint y: 420, distance: 106.9
click at [568, 420] on p "Inspected Jira Service Desk access-request ticket NXSD-71224 and verified that …" at bounding box center [662, 407] width 446 height 164
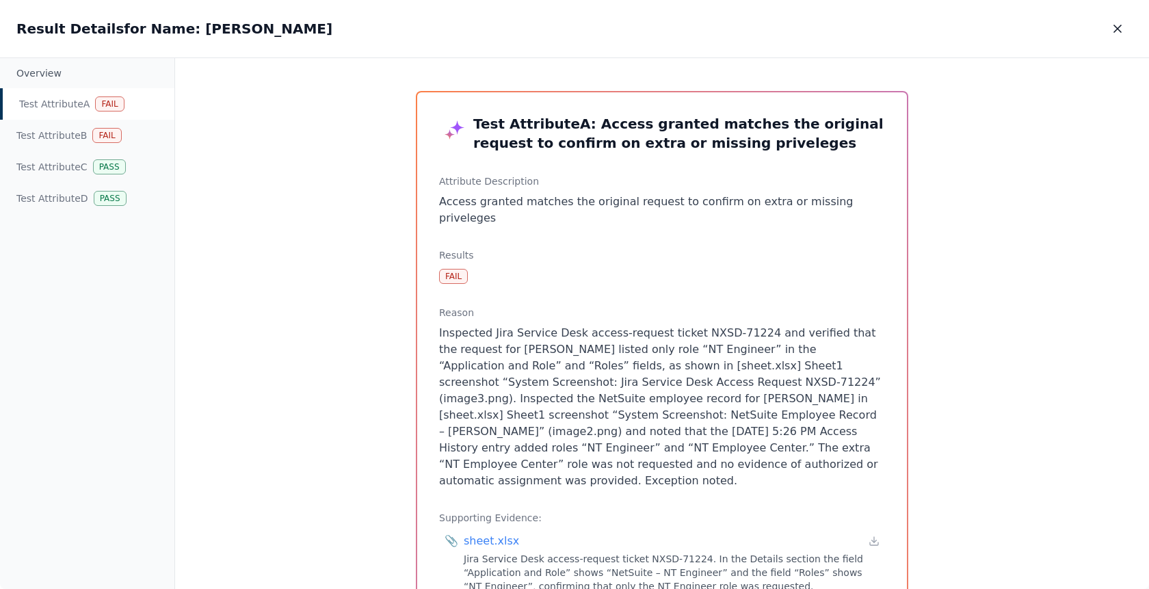
click at [610, 429] on p "Inspected Jira Service Desk access-request ticket NXSD-71224 and verified that …" at bounding box center [662, 407] width 446 height 164
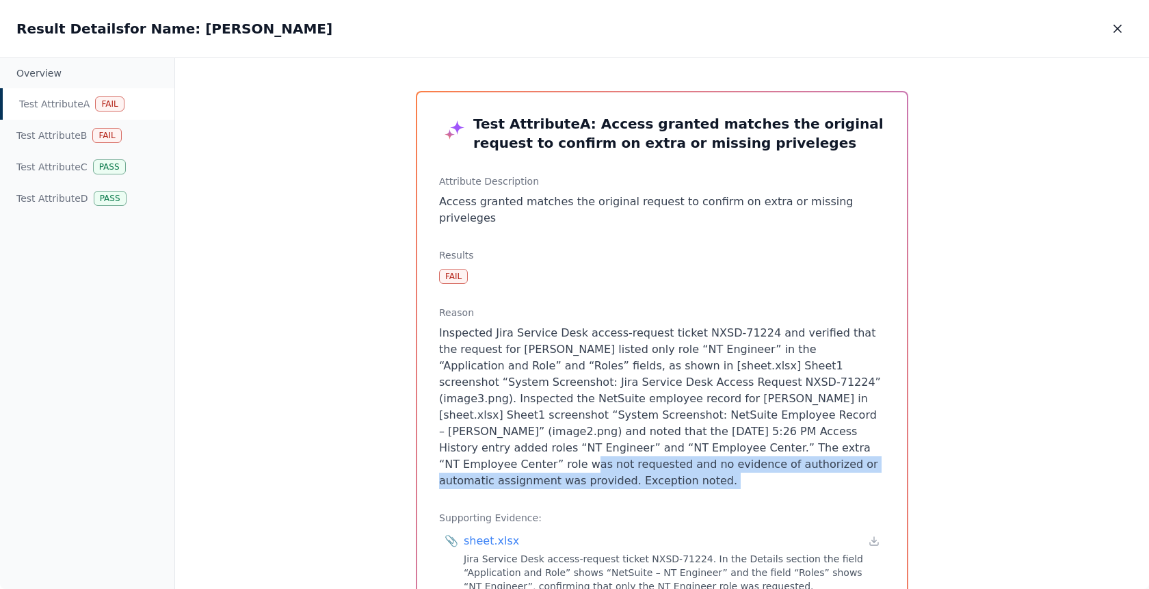
drag, startPoint x: 610, startPoint y: 429, endPoint x: 790, endPoint y: 444, distance: 181.1
click at [790, 444] on p "Inspected Jira Service Desk access-request ticket NXSD-71224 and verified that …" at bounding box center [662, 407] width 446 height 164
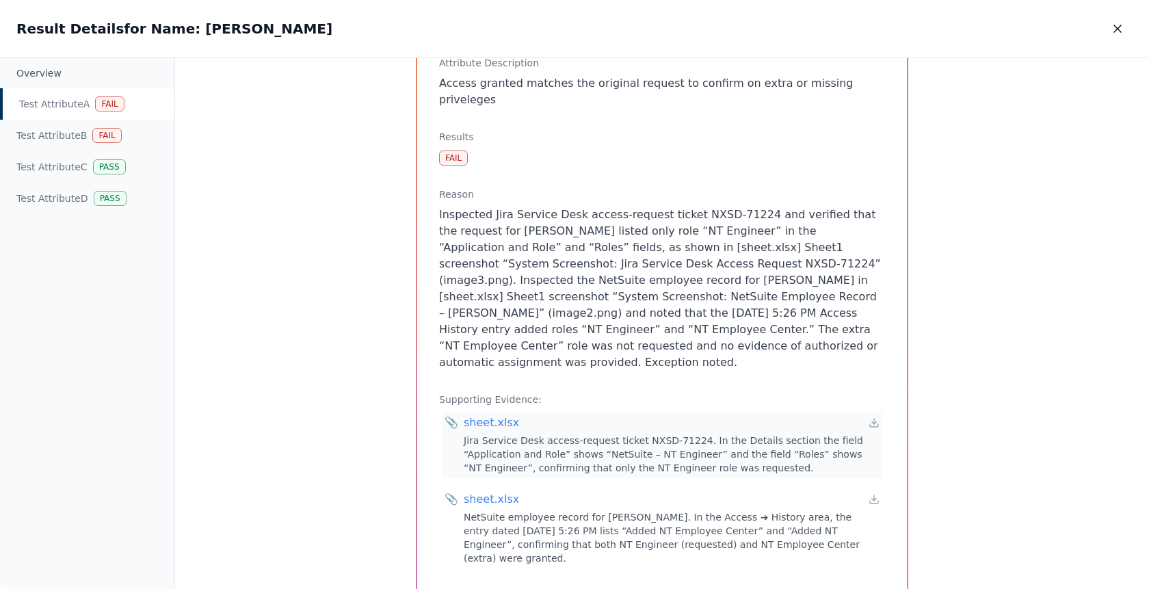
scroll to position [133, 0]
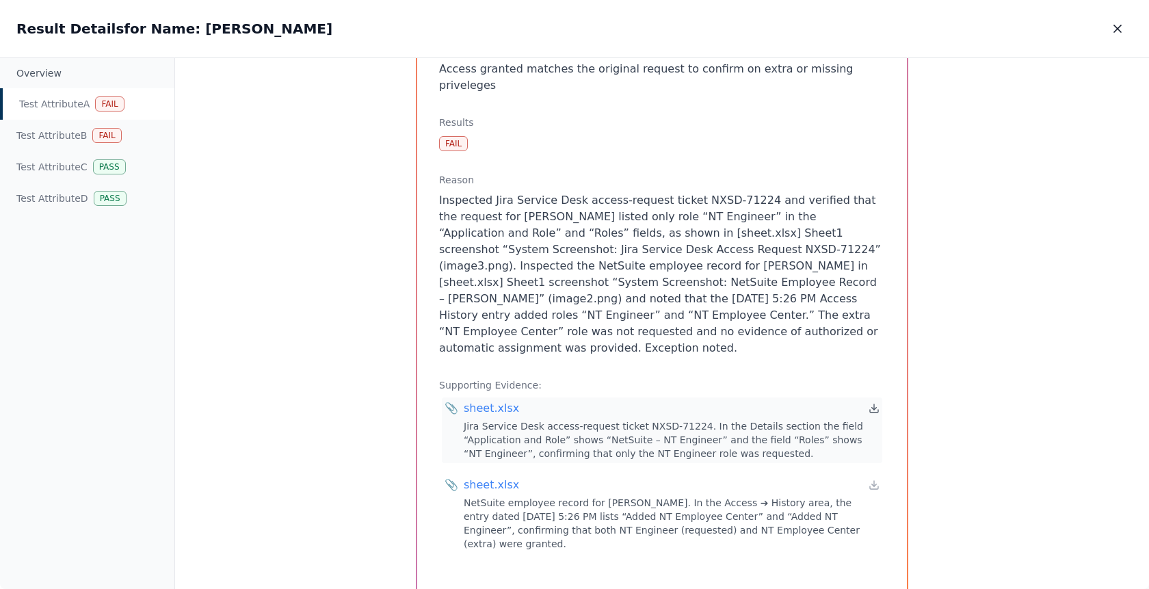
click at [870, 410] on icon at bounding box center [874, 411] width 8 height 3
click at [865, 477] on div "sheet.xlsx" at bounding box center [672, 485] width 416 height 16
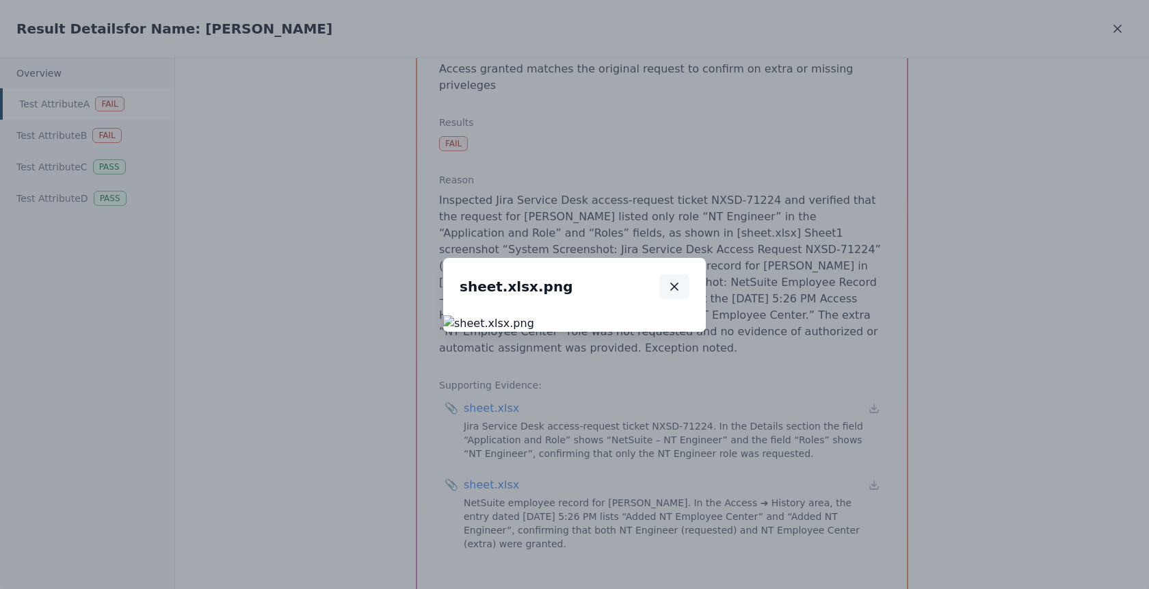
click at [681, 280] on icon "button" at bounding box center [674, 287] width 14 height 14
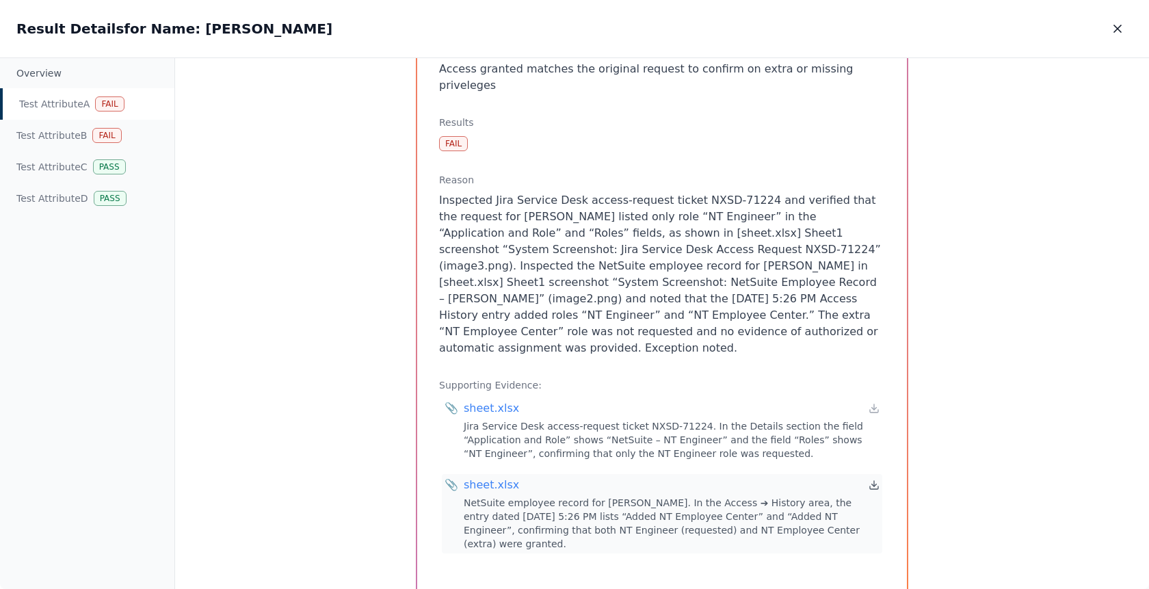
click at [872, 479] on icon at bounding box center [873, 484] width 11 height 11
click at [109, 137] on div "Fail" at bounding box center [106, 135] width 29 height 15
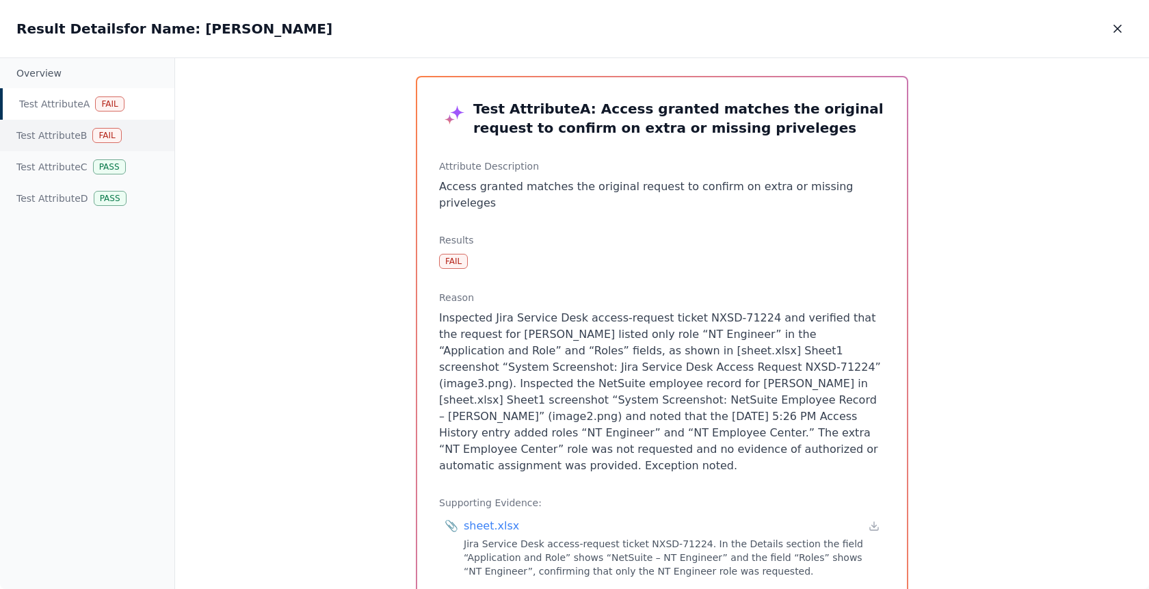
scroll to position [0, 0]
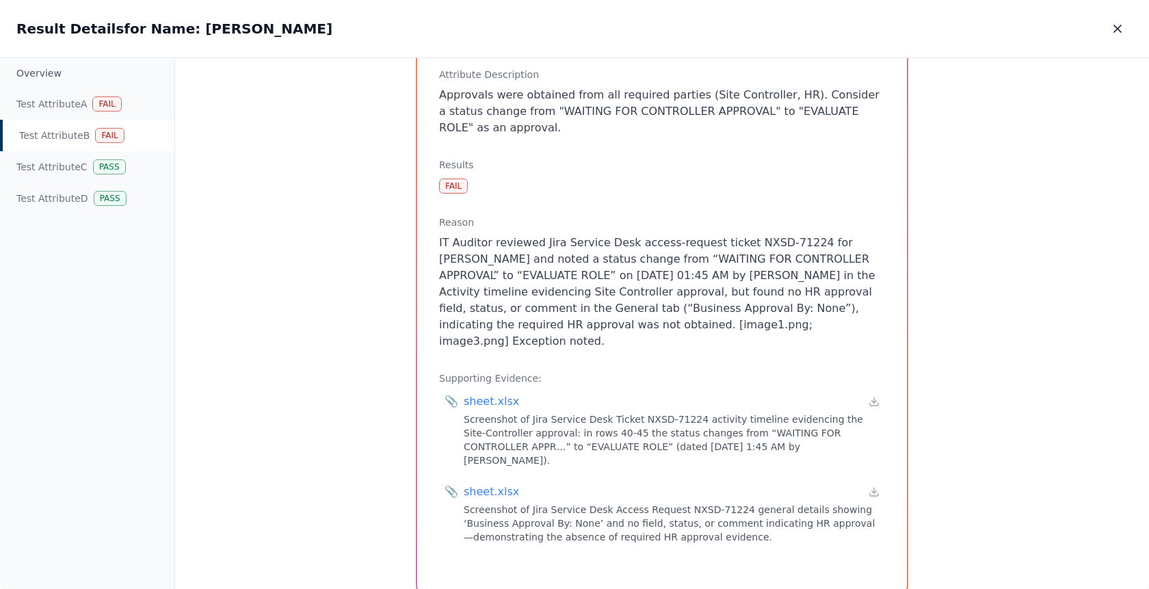
scroll to position [155, 0]
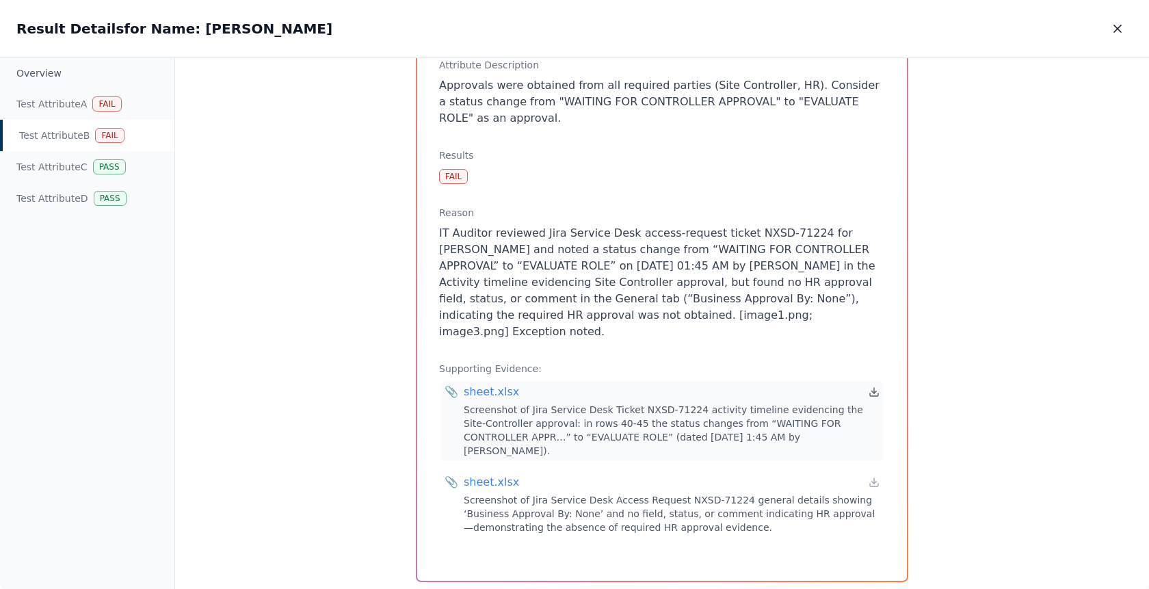
click at [872, 386] on icon at bounding box center [873, 391] width 11 height 11
drag, startPoint x: 809, startPoint y: 312, endPoint x: 666, endPoint y: 277, distance: 147.1
click at [666, 277] on p "IT Auditor reviewed Jira Service Desk access-request ticket NXSD-71224 for Rick…" at bounding box center [662, 282] width 446 height 115
click at [576, 303] on p "IT Auditor reviewed Jira Service Desk access-request ticket NXSD-71224 for Rick…" at bounding box center [662, 282] width 446 height 115
drag, startPoint x: 580, startPoint y: 298, endPoint x: 740, endPoint y: 304, distance: 160.1
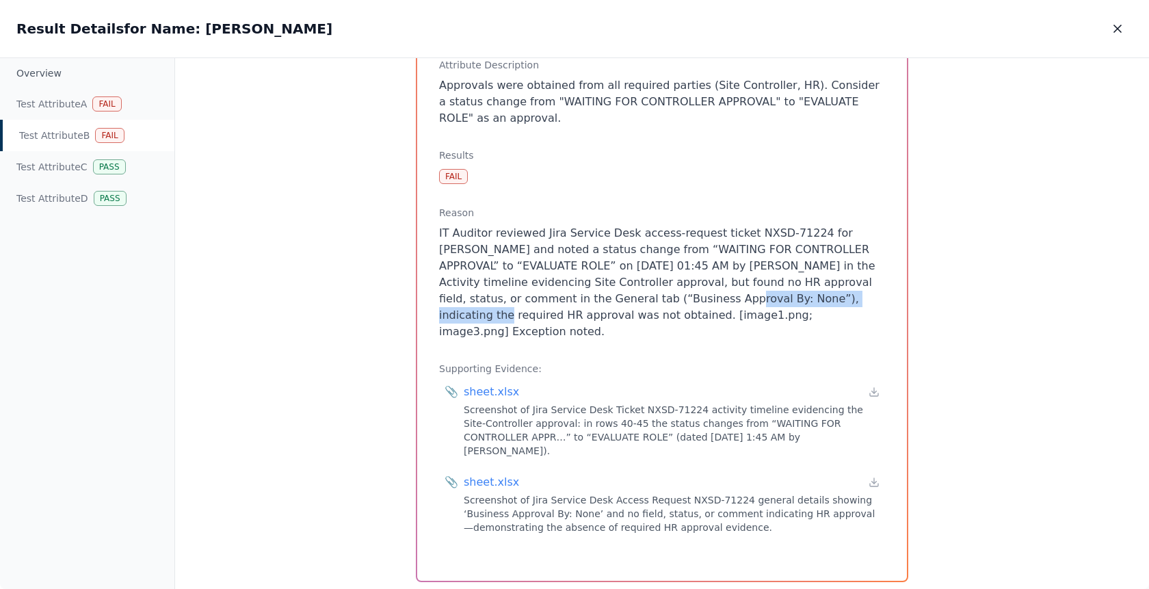
click at [740, 304] on p "IT Auditor reviewed Jira Service Desk access-request ticket NXSD-71224 for Rick…" at bounding box center [662, 282] width 446 height 115
click at [870, 477] on icon at bounding box center [873, 482] width 11 height 11
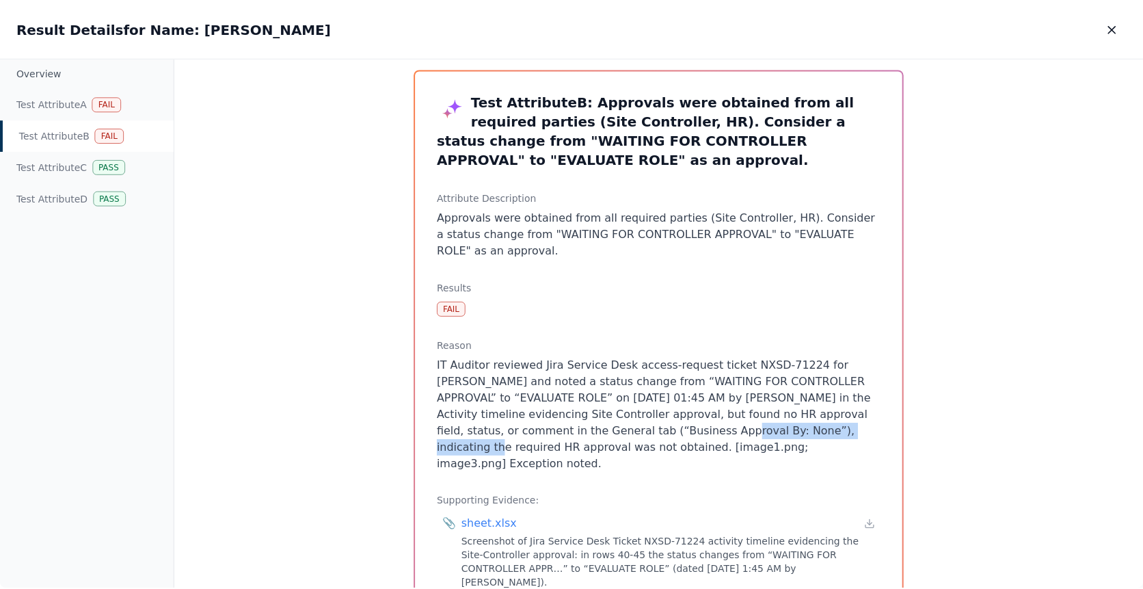
scroll to position [0, 0]
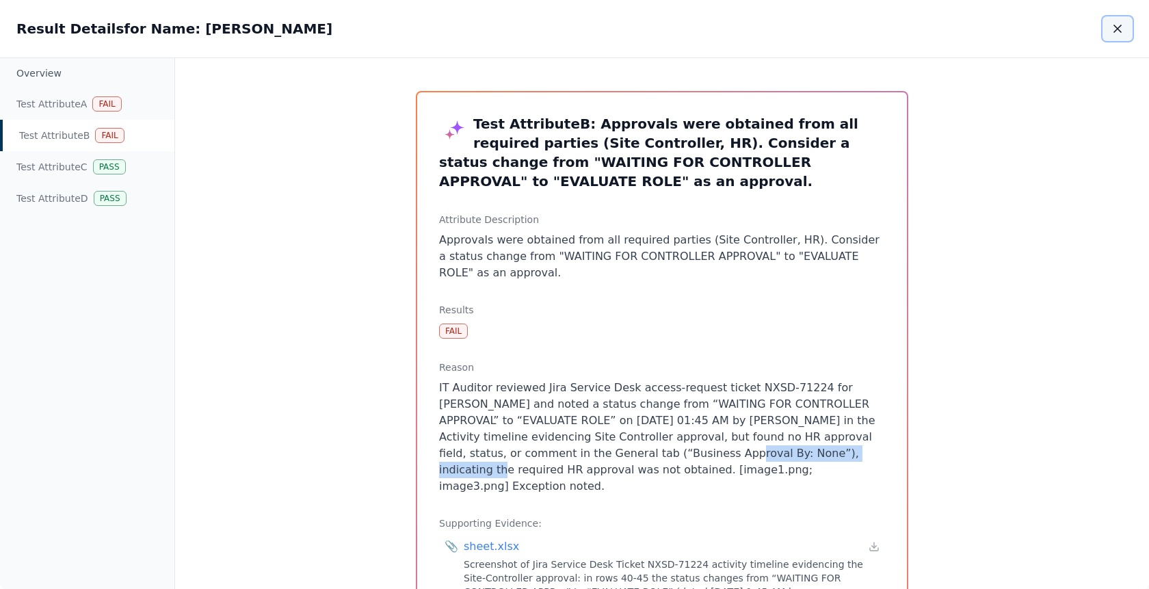
click at [1114, 32] on icon "button" at bounding box center [1117, 29] width 14 height 14
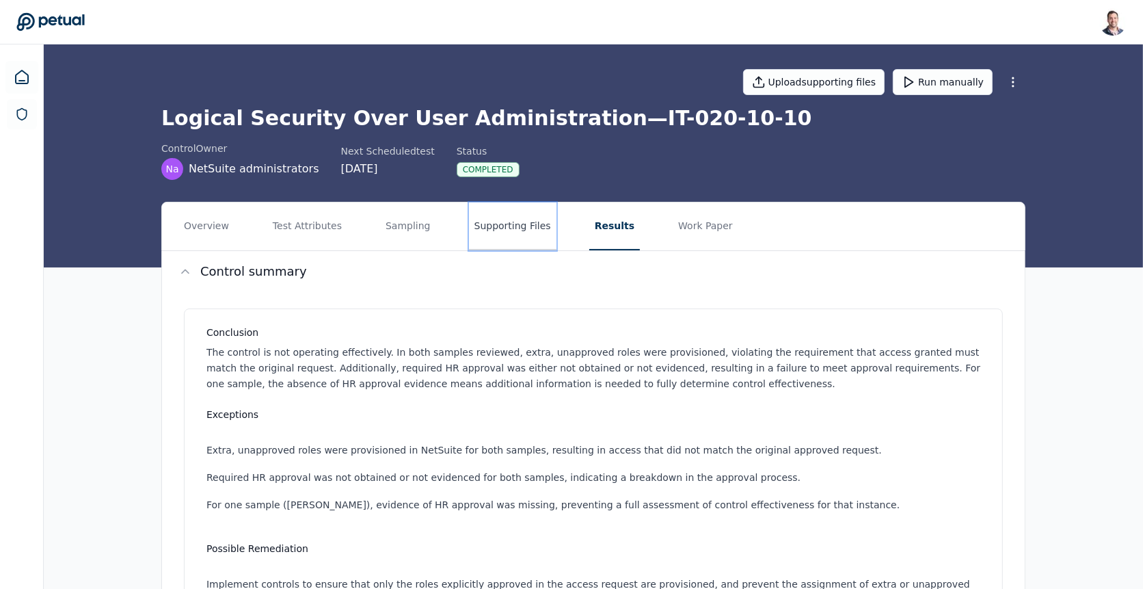
click at [516, 232] on button "Supporting Files" at bounding box center [513, 226] width 88 height 48
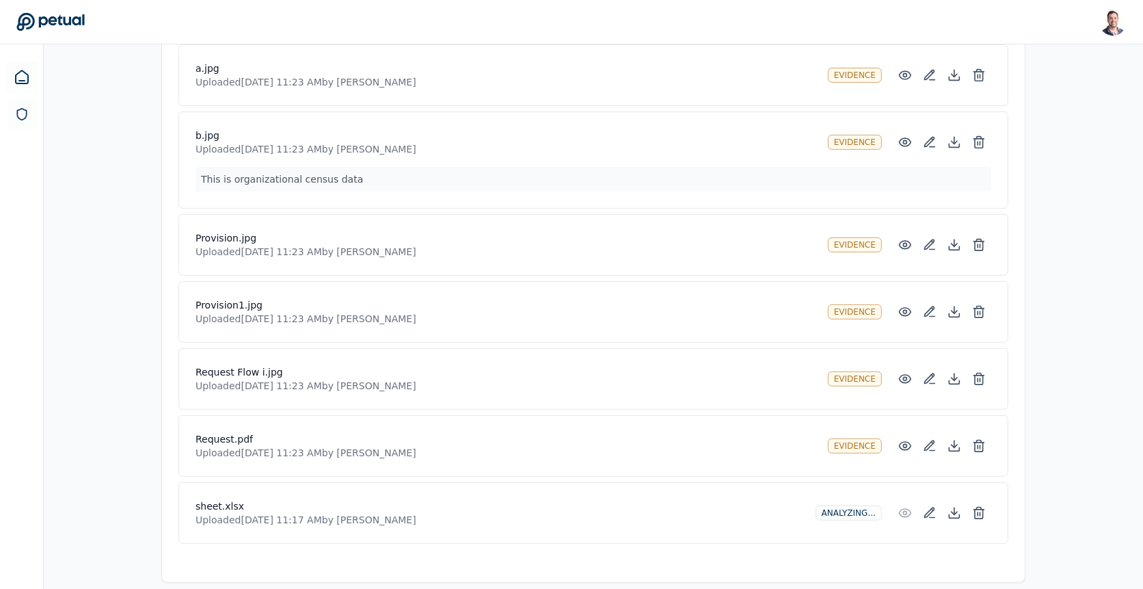
scroll to position [407, 0]
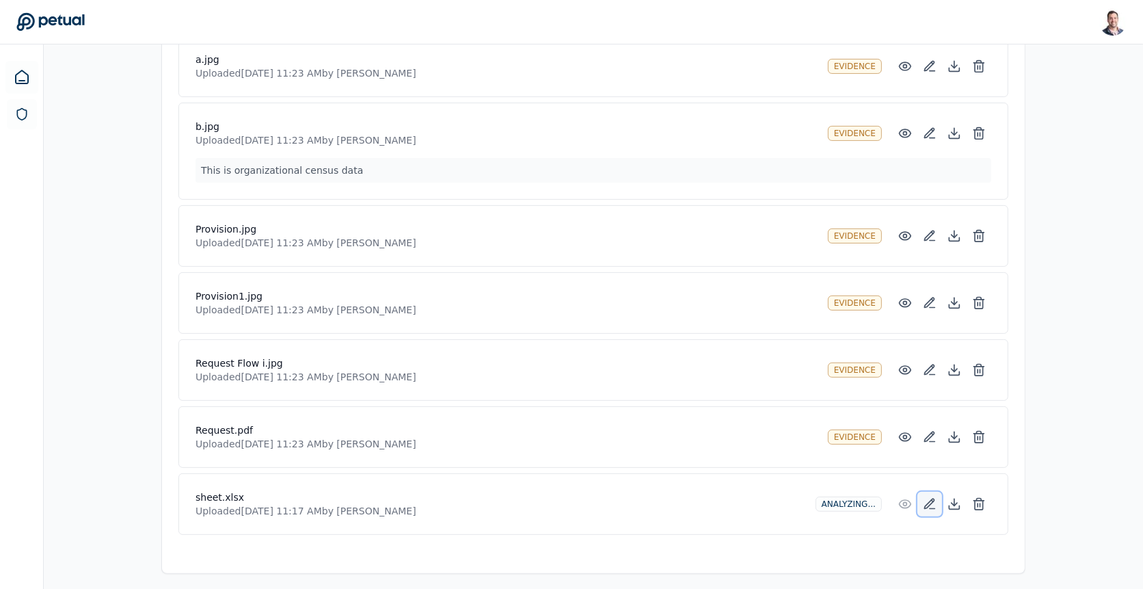
click at [934, 498] on icon at bounding box center [930, 504] width 14 height 14
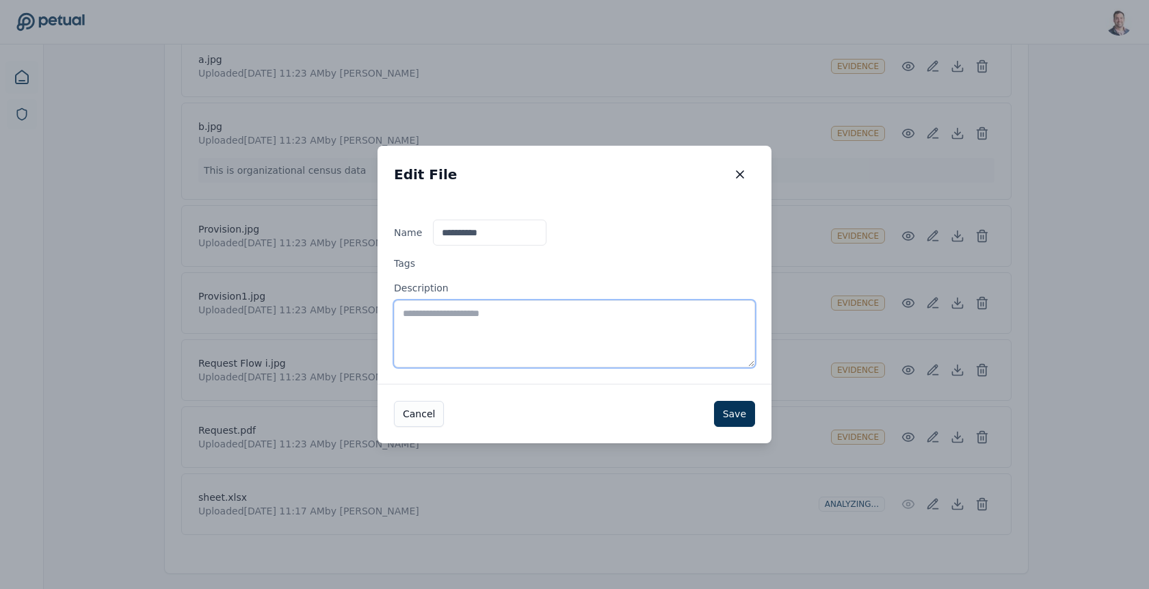
click at [521, 332] on textarea "Description" at bounding box center [574, 333] width 361 height 67
type textarea "**********"
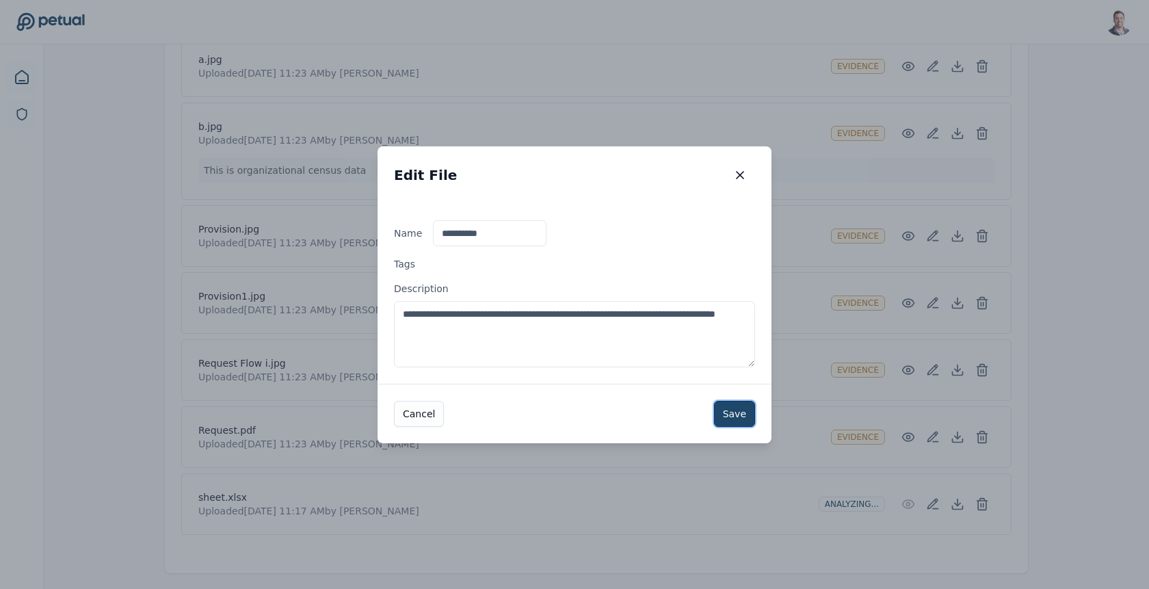
click at [742, 416] on button "Save" at bounding box center [734, 414] width 41 height 26
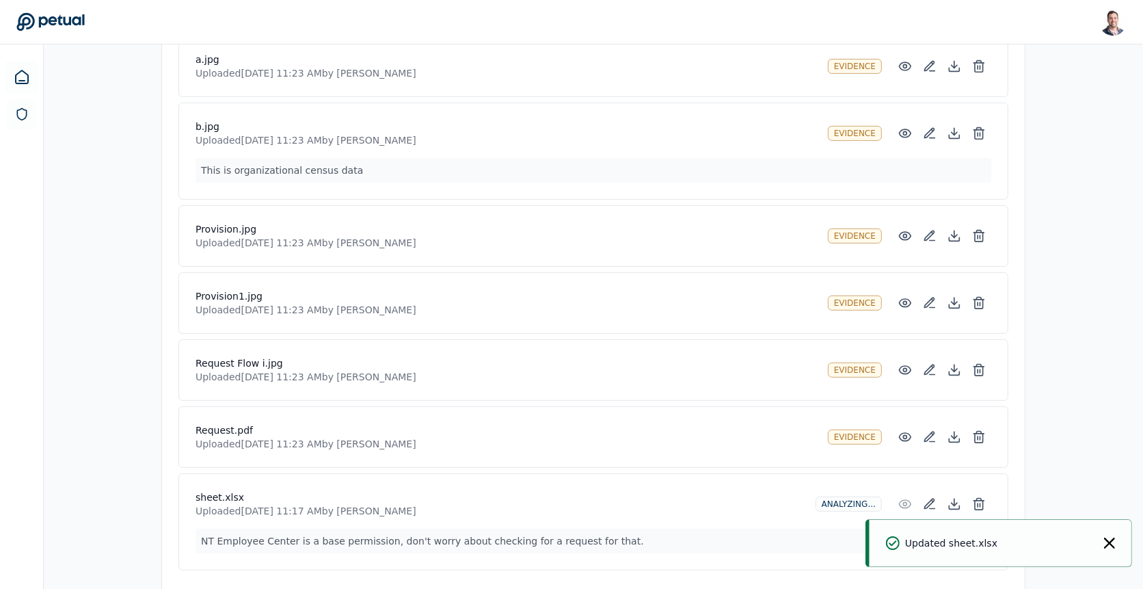
scroll to position [0, 0]
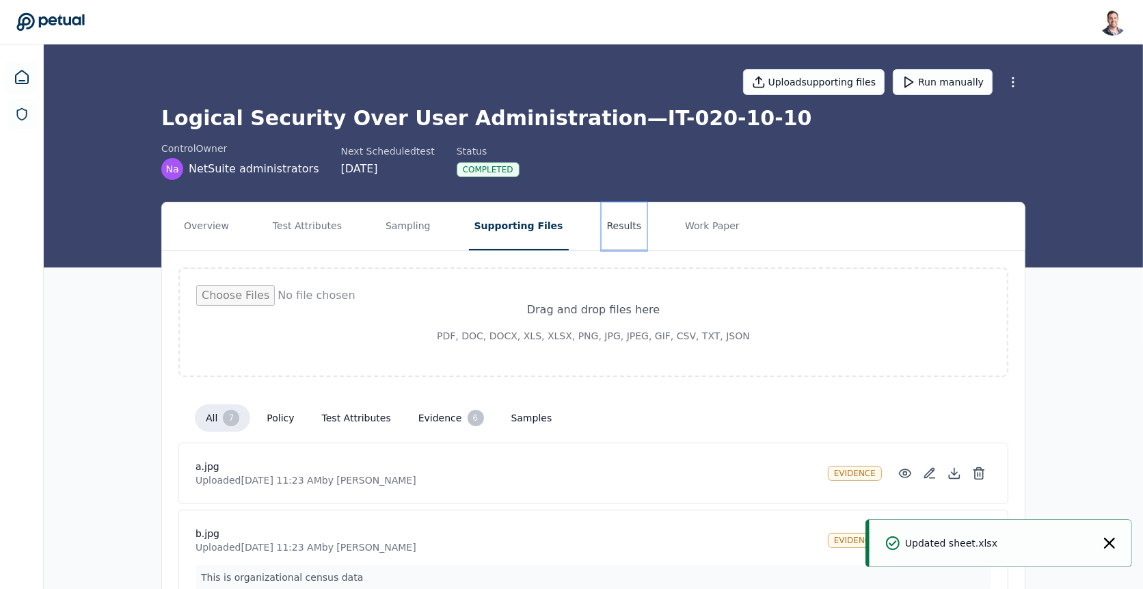
click at [606, 235] on button "Results" at bounding box center [625, 226] width 46 height 48
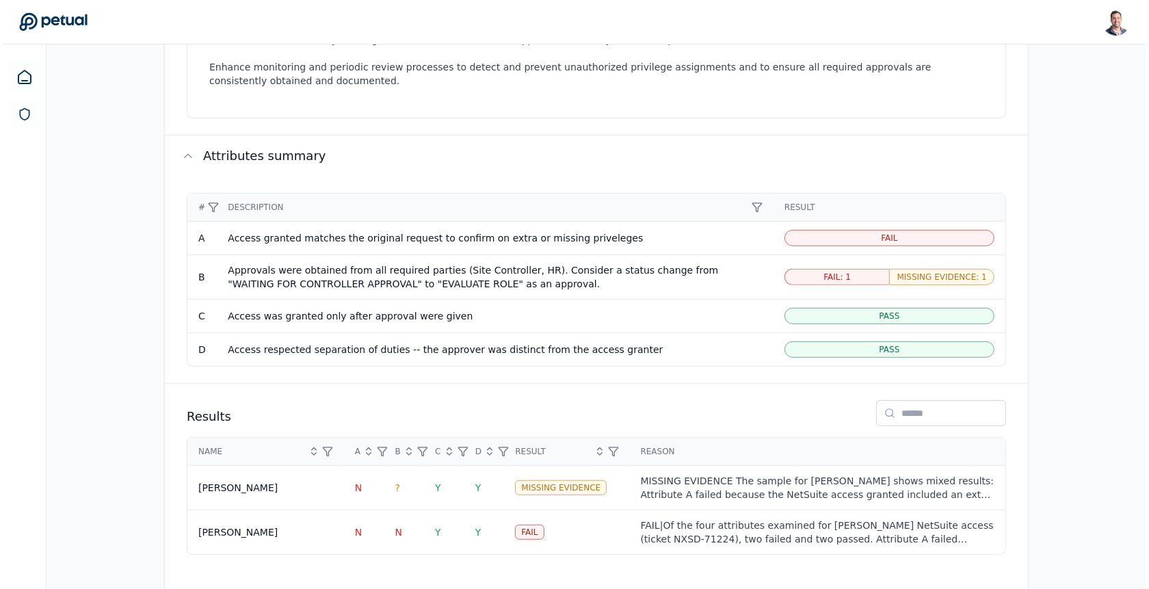
scroll to position [617, 0]
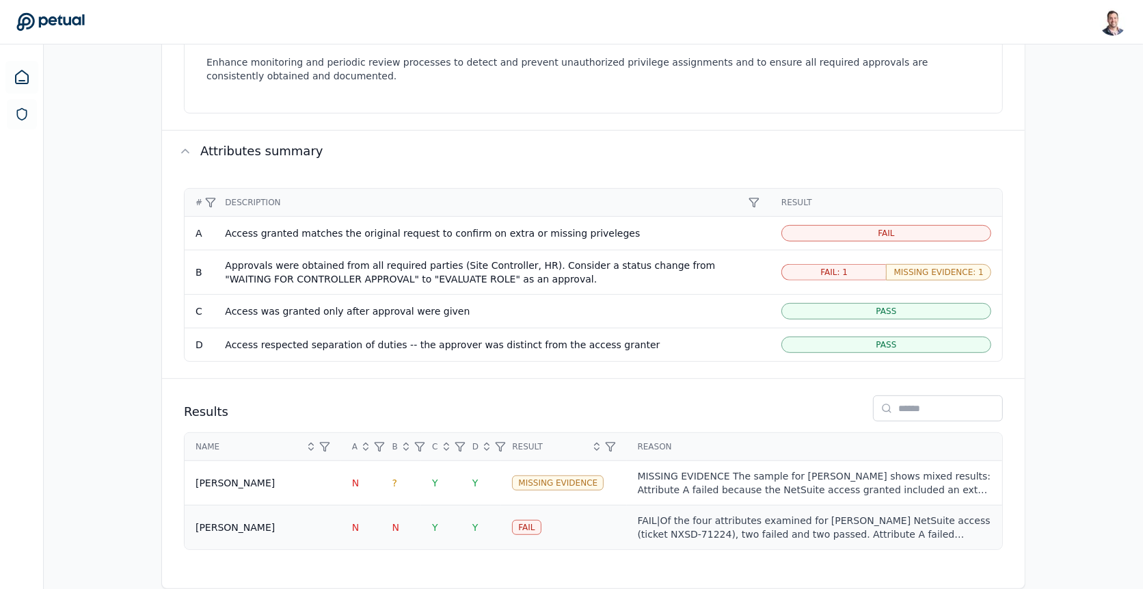
click at [704, 513] on div "FAIL|Of the four attributes examined for Ricky Dunbar’s NetSuite access (ticket…" at bounding box center [814, 526] width 353 height 27
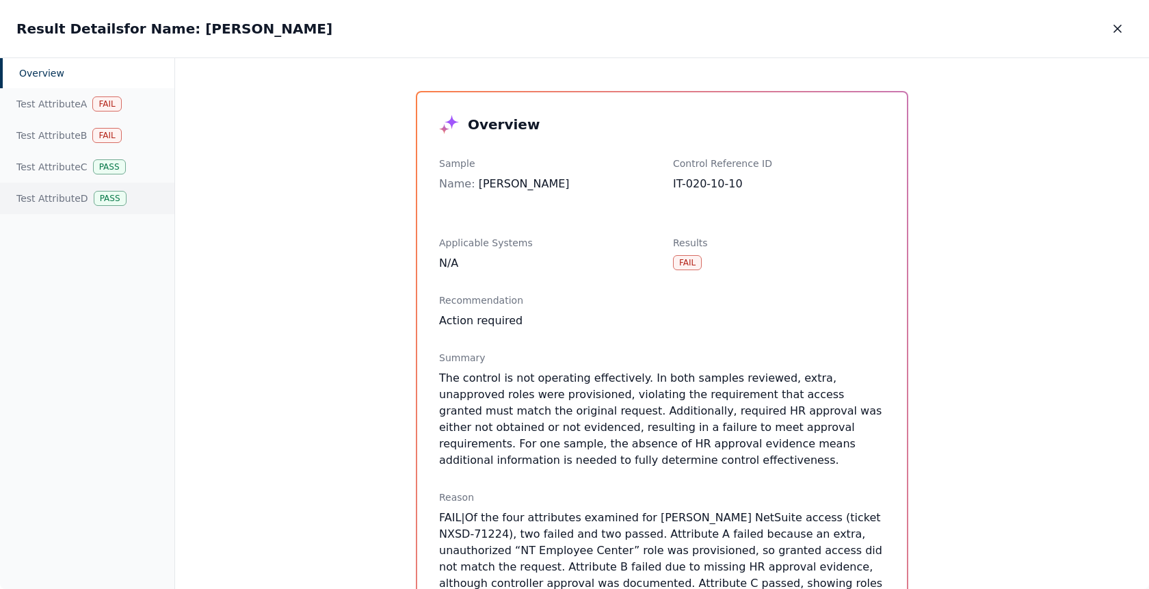
click at [86, 185] on div "Test Attribute D Pass" at bounding box center [87, 198] width 174 height 31
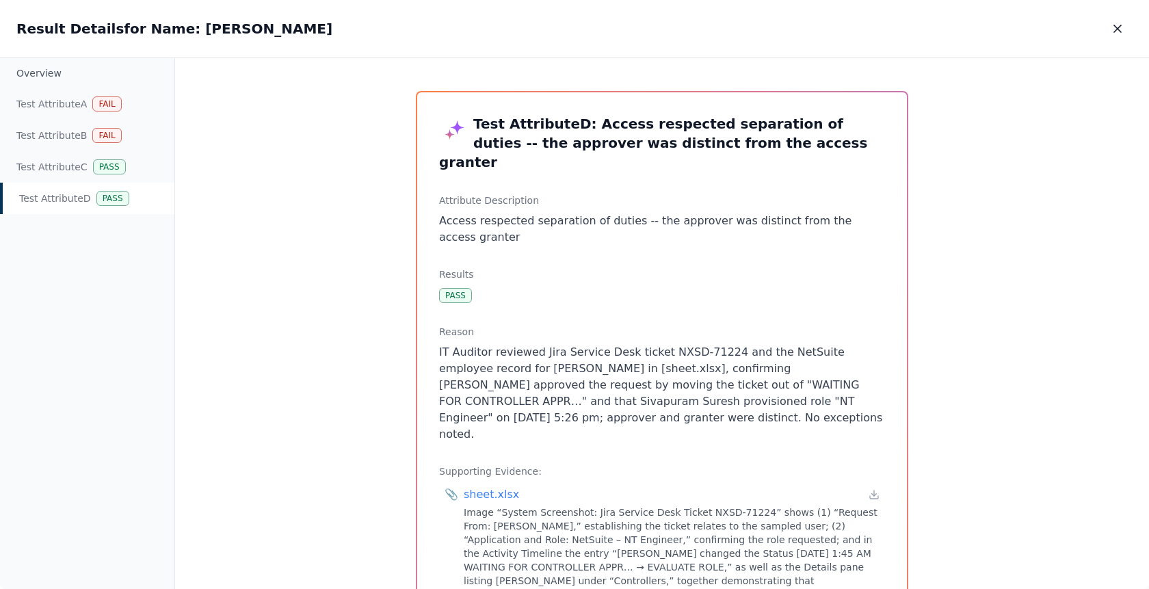
drag, startPoint x: 730, startPoint y: 405, endPoint x: 413, endPoint y: 338, distance: 323.6
click at [416, 338] on div "Test Attribute D : Access respected separation of duties -- the approver was di…" at bounding box center [662, 422] width 492 height 662
click at [469, 344] on p "IT Auditor reviewed Jira Service Desk ticket NXSD-71224 and the NetSuite employ…" at bounding box center [662, 393] width 446 height 98
drag, startPoint x: 686, startPoint y: 345, endPoint x: 894, endPoint y: 354, distance: 208.7
click at [894, 354] on div "Test Attribute D : Access respected separation of duties -- the approver was di…" at bounding box center [662, 421] width 490 height 659
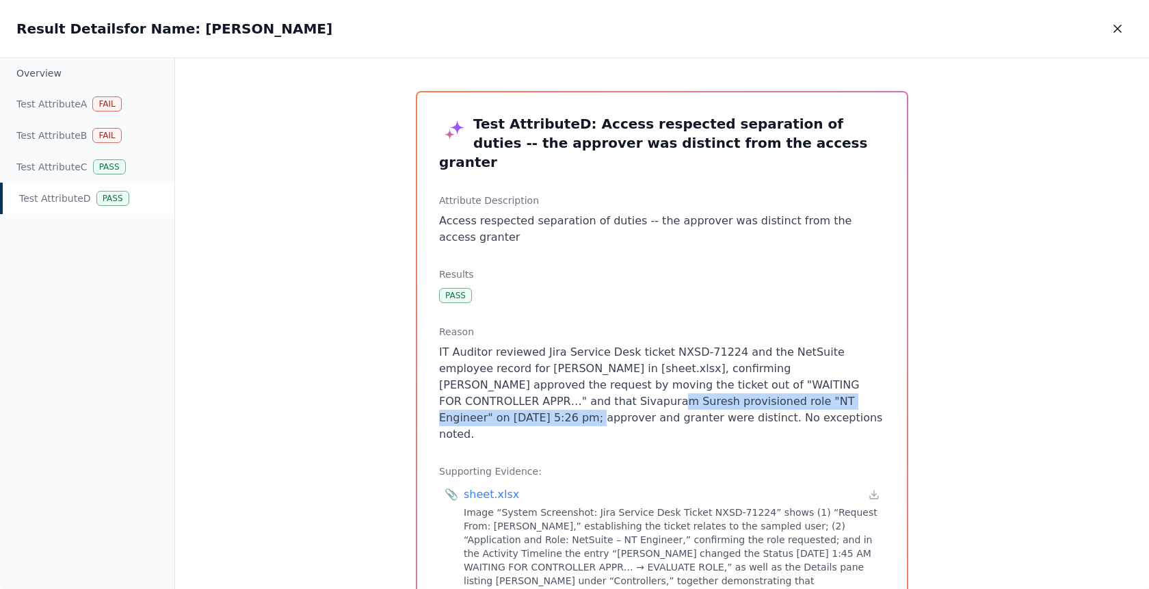
drag, startPoint x: 429, startPoint y: 384, endPoint x: 746, endPoint y: 386, distance: 317.2
click at [746, 386] on div "Test Attribute D : Access respected separation of duties -- the approver was di…" at bounding box center [662, 421] width 490 height 659
click at [746, 386] on p "IT Auditor reviewed Jira Service Desk ticket NXSD-71224 and the NetSuite employ…" at bounding box center [662, 393] width 446 height 98
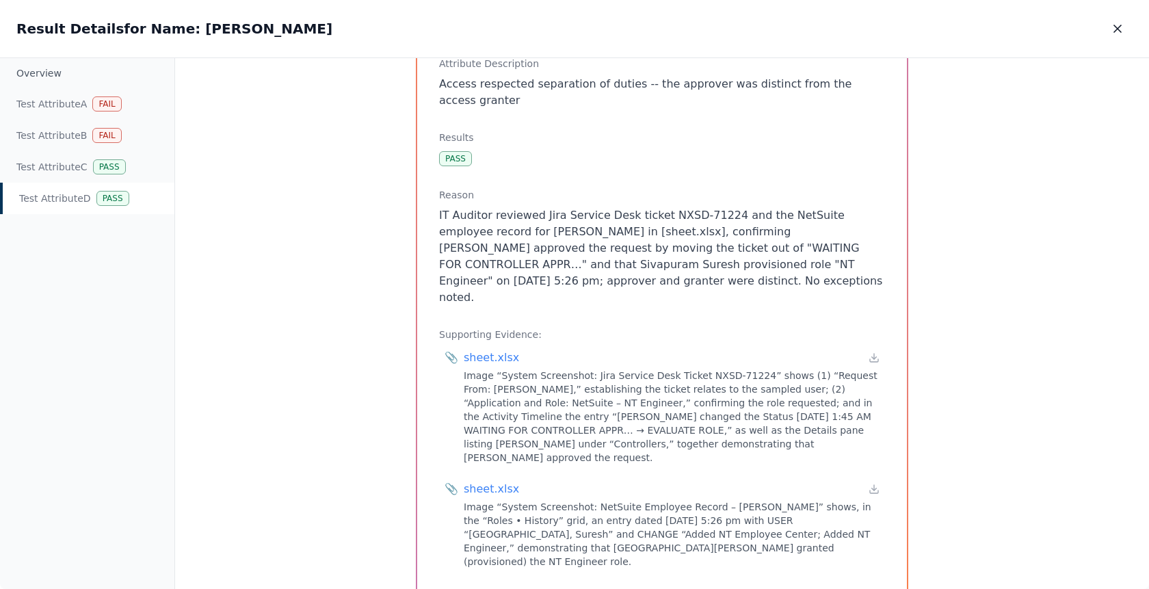
scroll to position [152, 0]
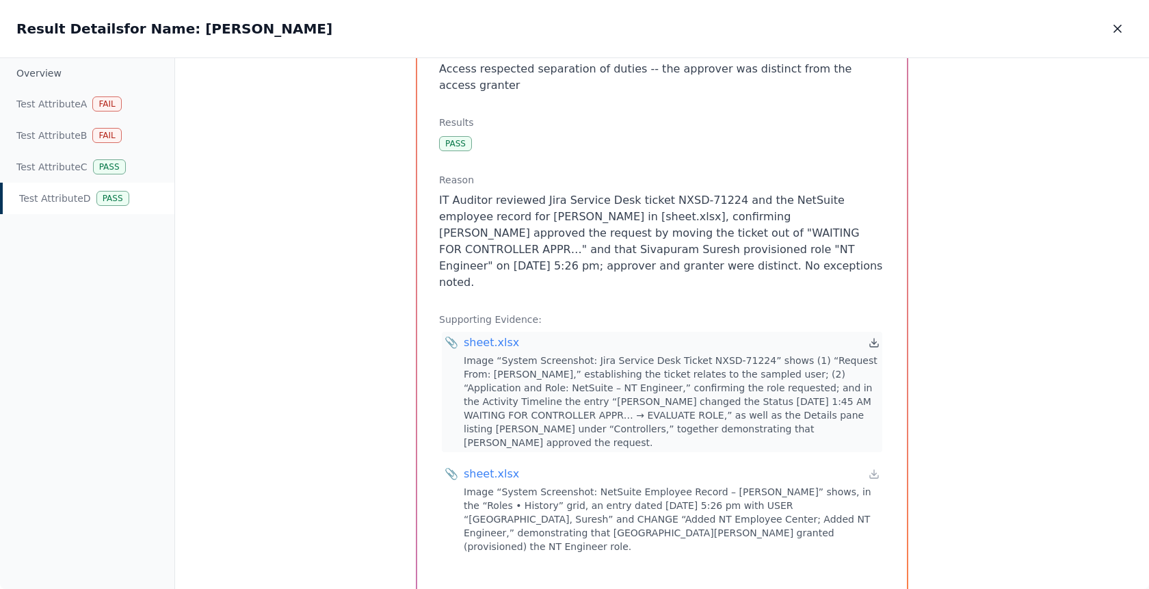
click at [874, 337] on icon at bounding box center [873, 342] width 11 height 11
click at [872, 468] on icon at bounding box center [873, 473] width 11 height 11
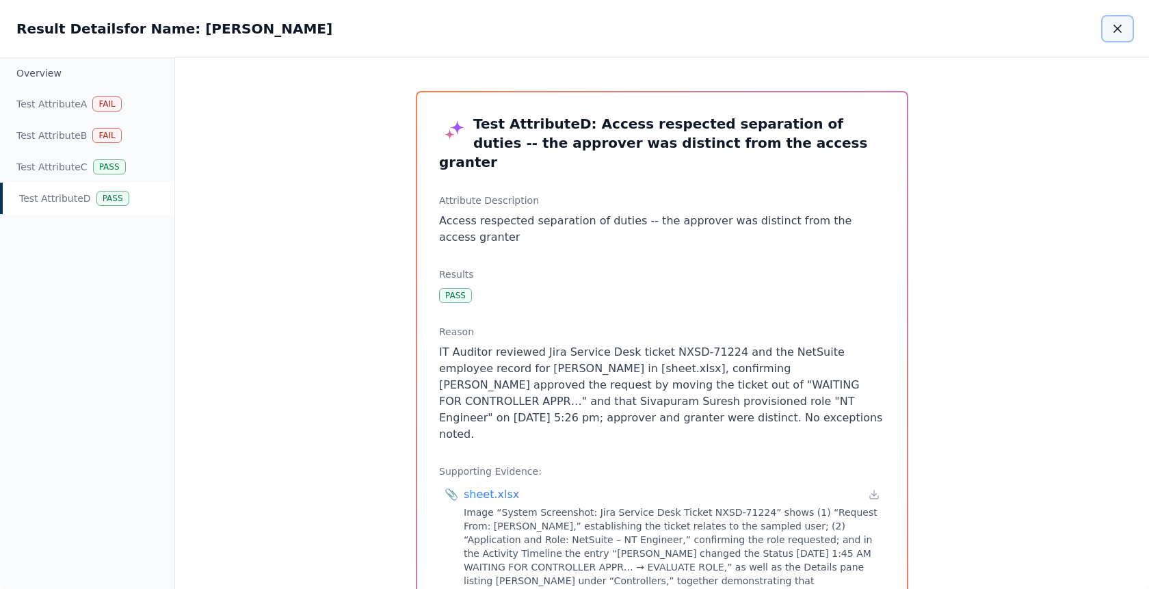
click at [1112, 26] on icon "button" at bounding box center [1117, 29] width 14 height 14
